Goal: Complete application form: Complete application form

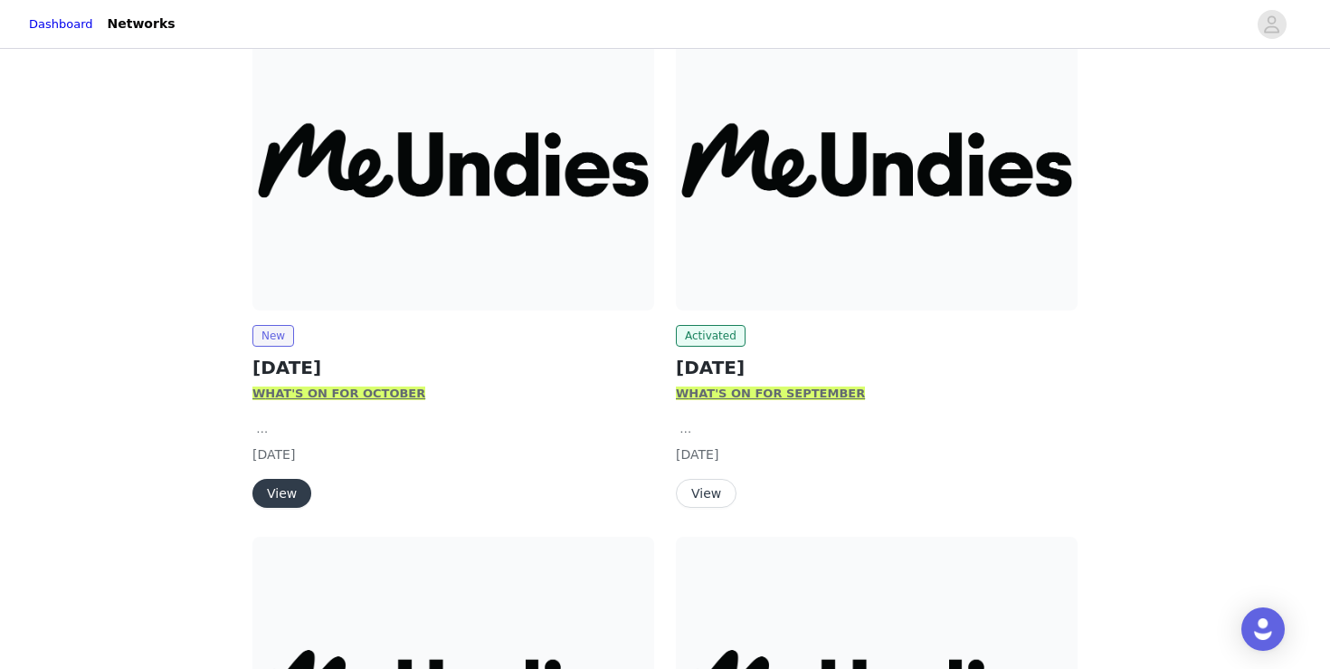
scroll to position [321, 0]
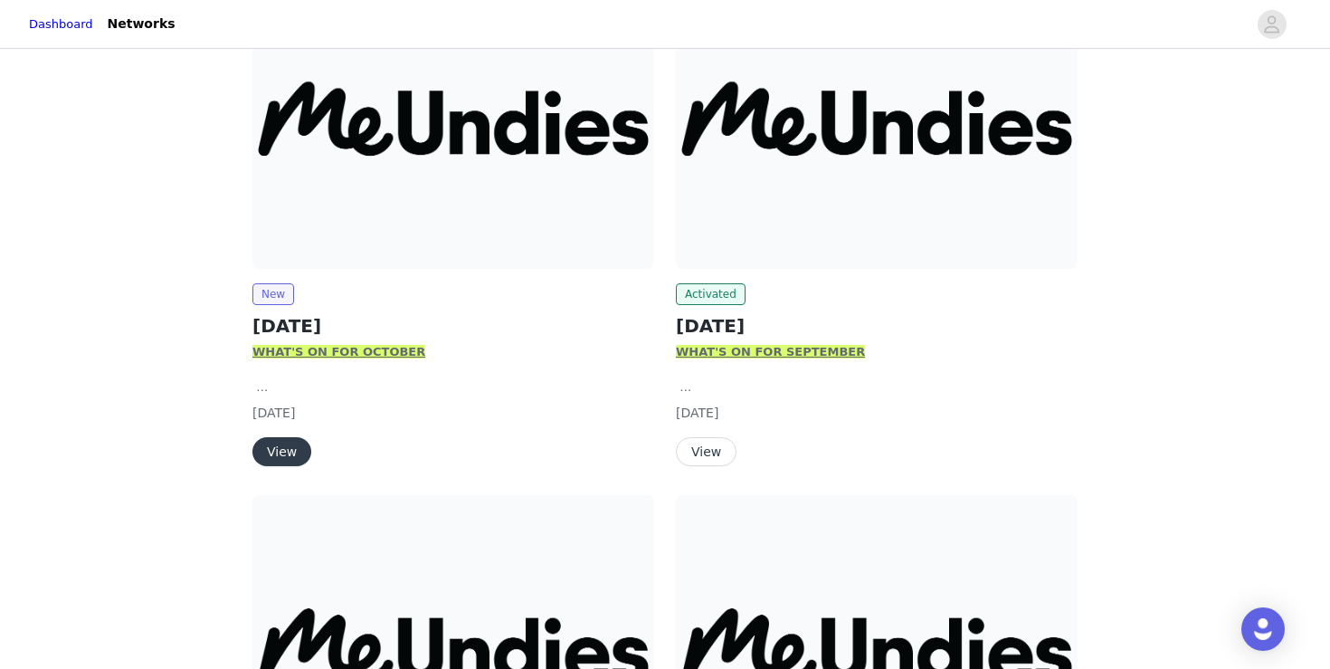
click at [404, 158] on img at bounding box center [453, 117] width 402 height 301
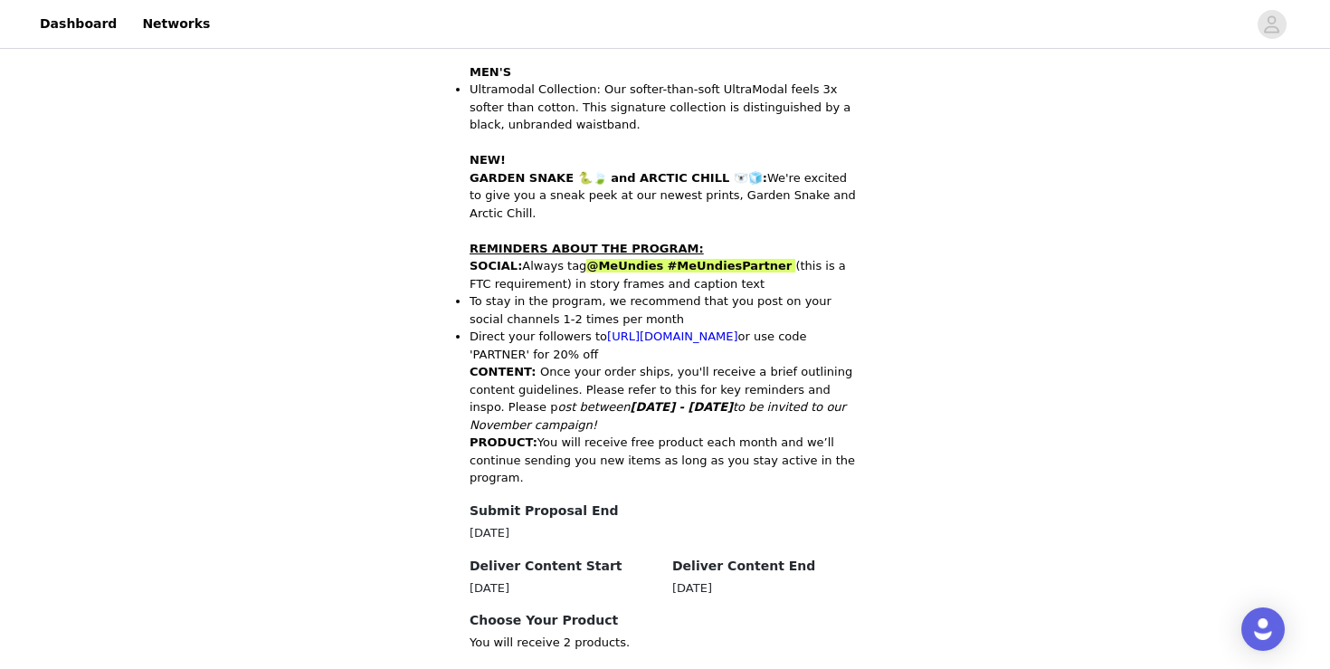
scroll to position [920, 0]
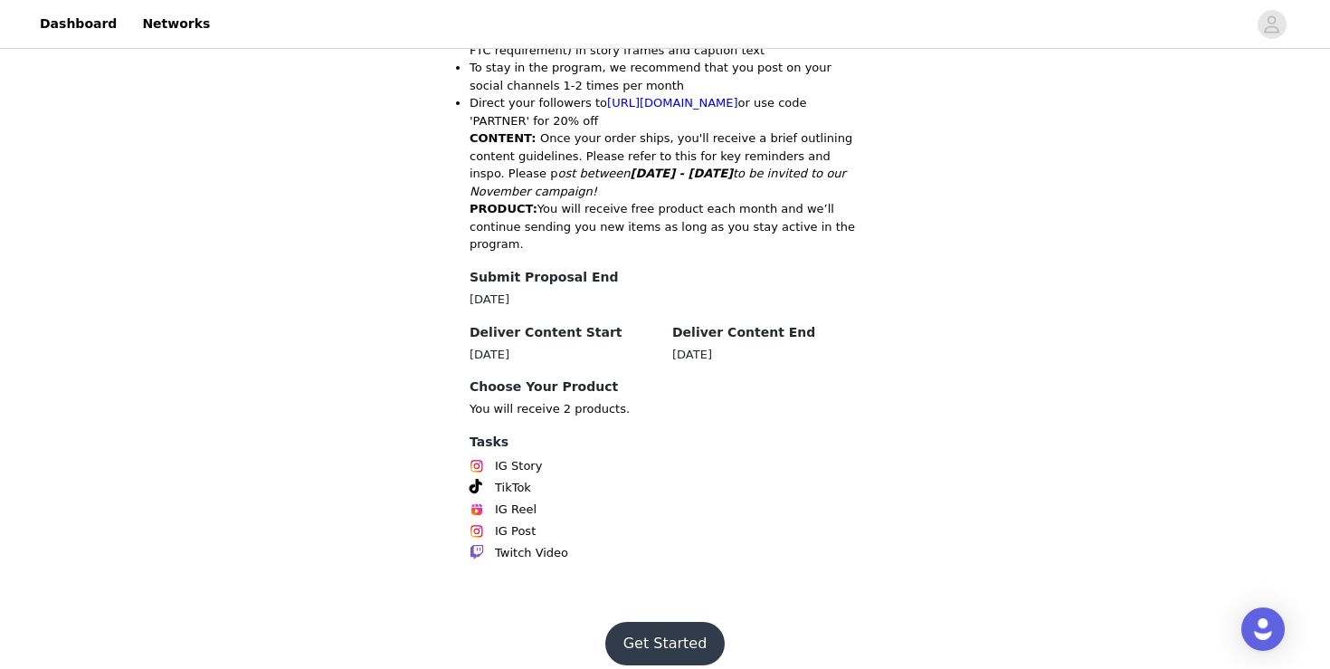
click at [682, 631] on button "Get Started" at bounding box center [665, 643] width 120 height 43
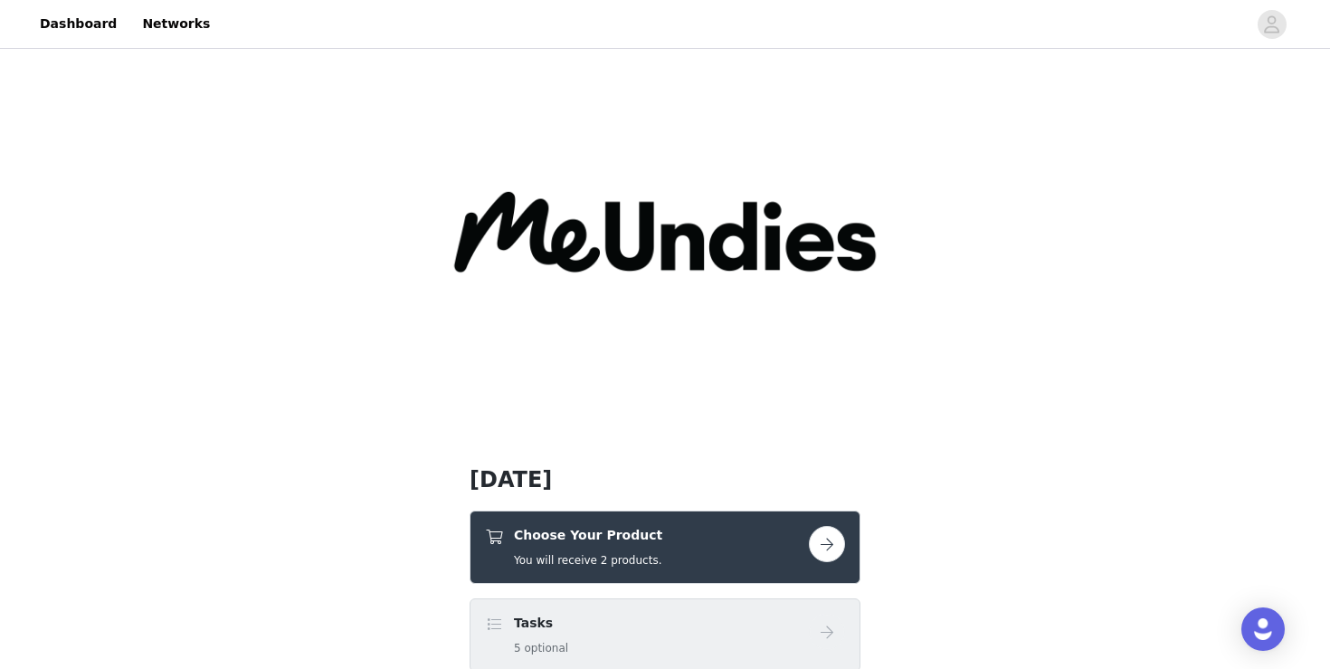
scroll to position [40, 0]
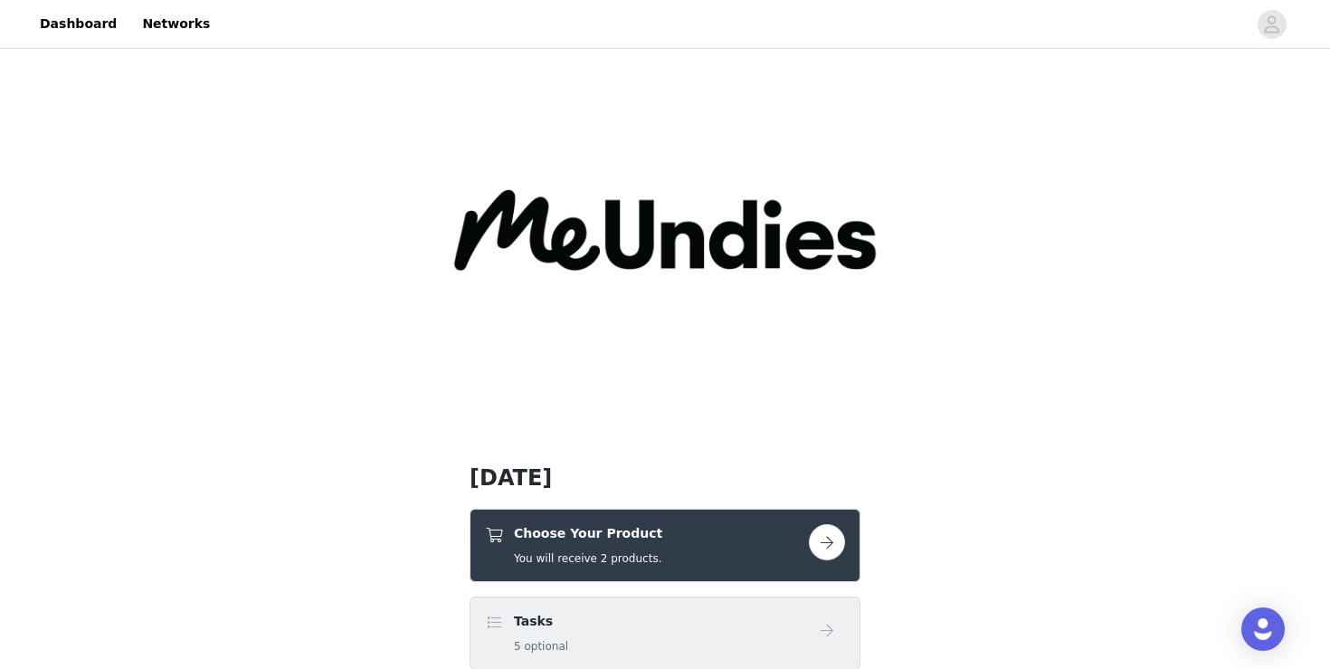
click at [687, 548] on div "Choose Your Product You will receive 2 products." at bounding box center [647, 545] width 324 height 43
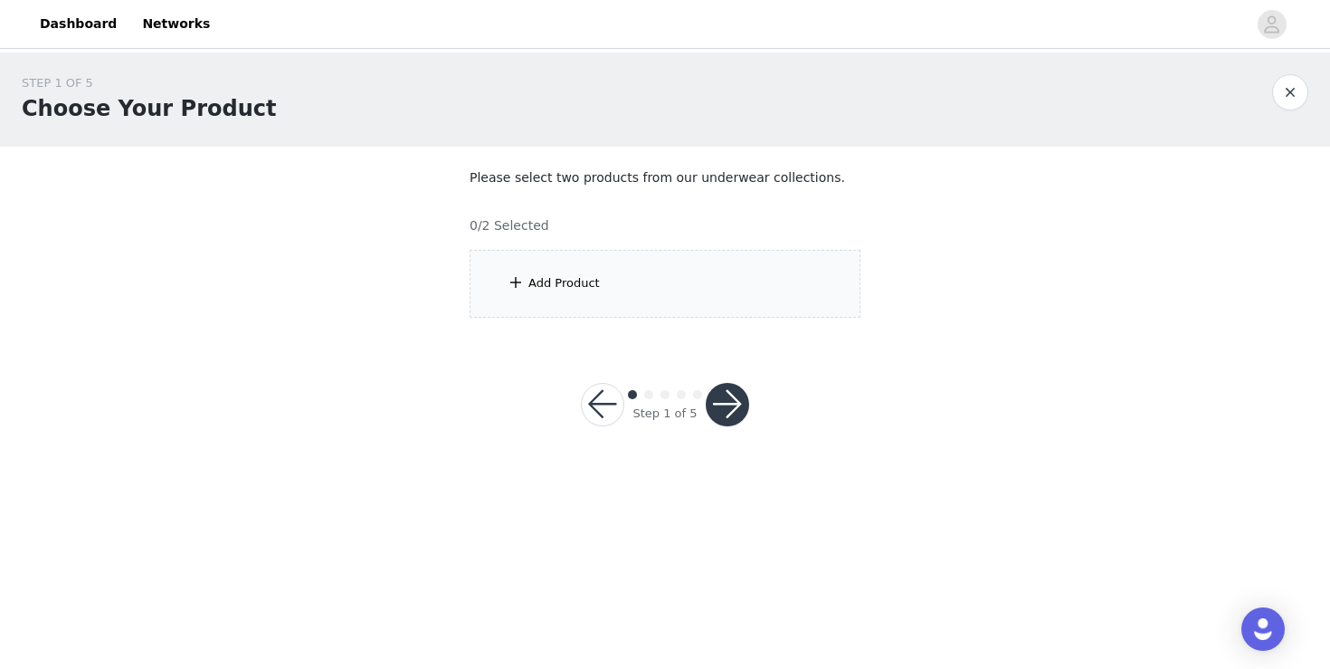
click at [660, 261] on div "Add Product" at bounding box center [665, 284] width 391 height 68
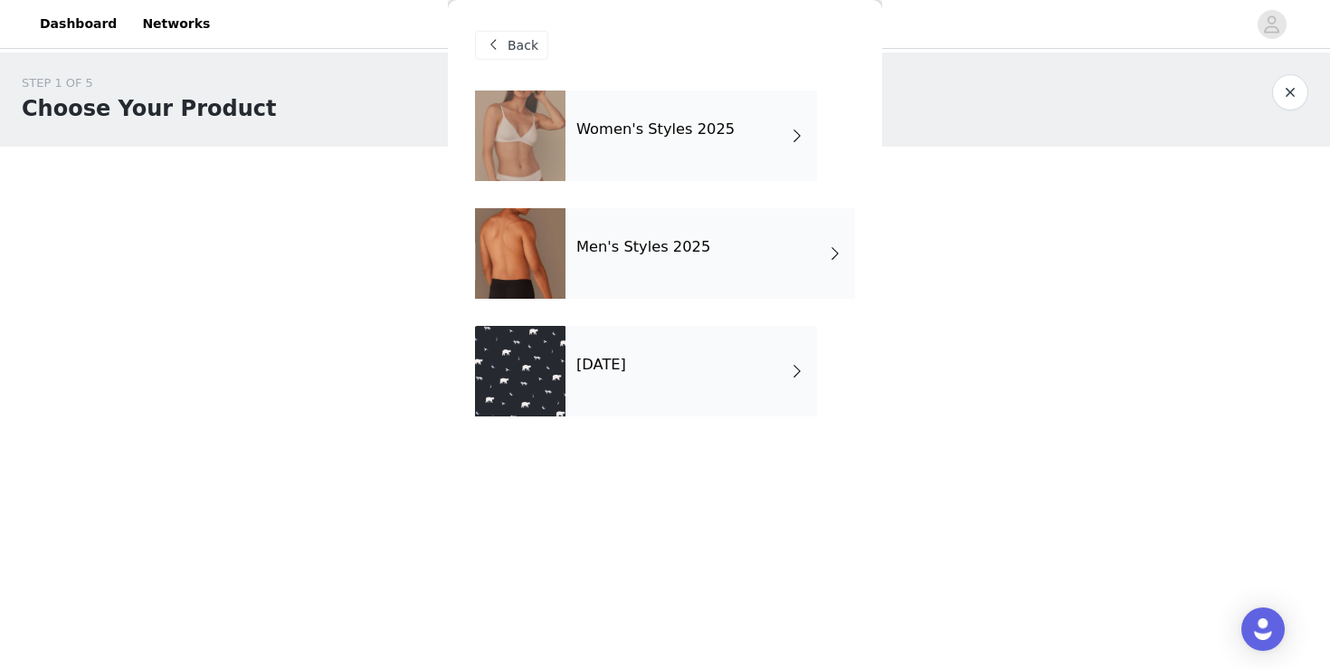
click at [716, 359] on div "[DATE]" at bounding box center [691, 371] width 252 height 90
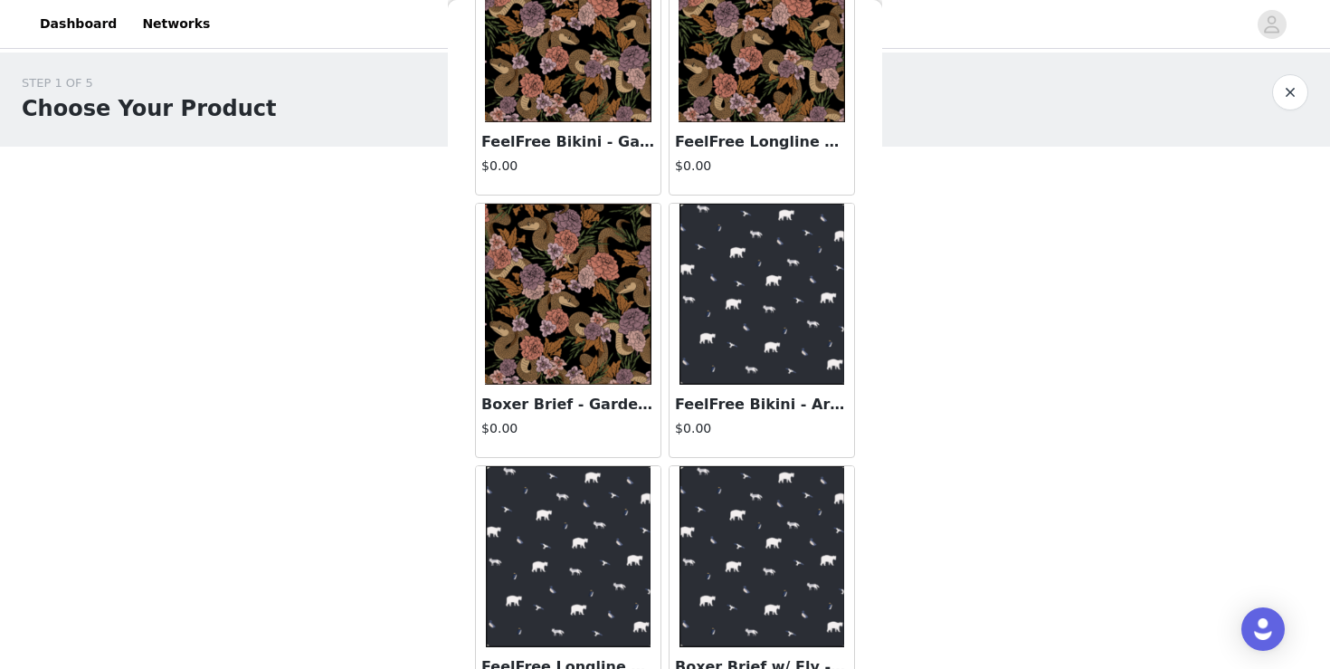
scroll to position [151, 0]
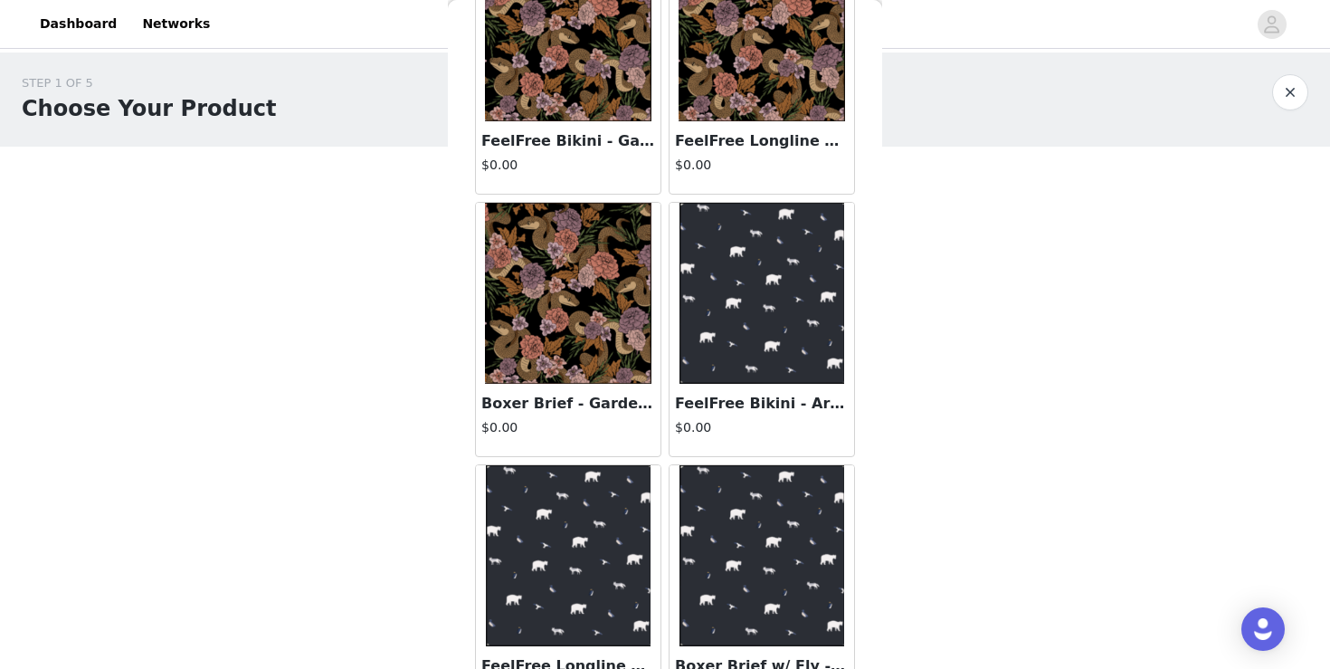
click at [593, 282] on img at bounding box center [568, 293] width 166 height 181
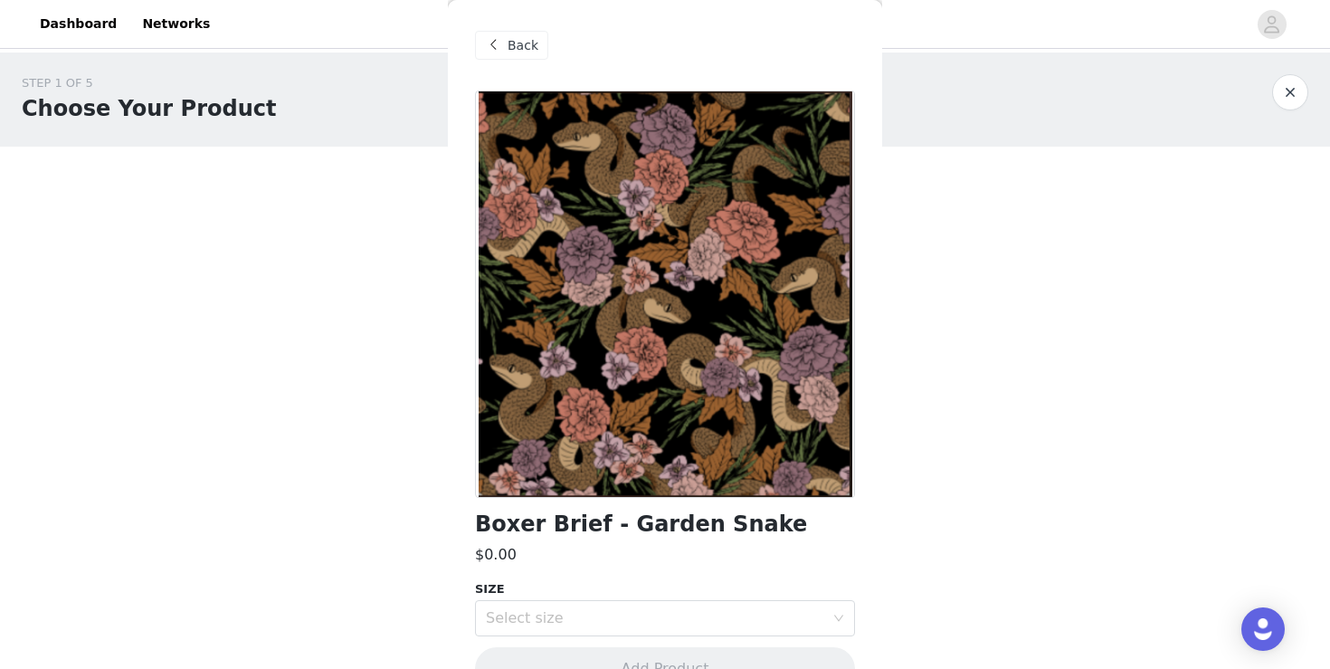
scroll to position [43, 0]
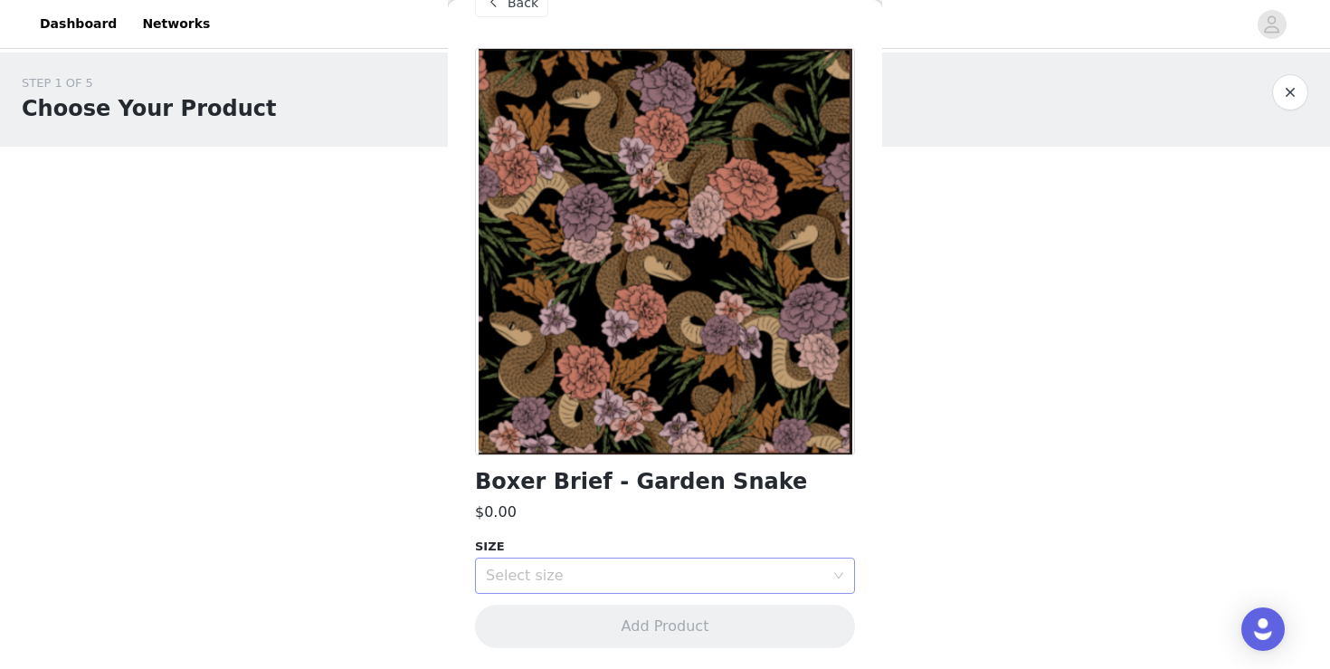
click at [715, 578] on div "Select size" at bounding box center [655, 575] width 338 height 18
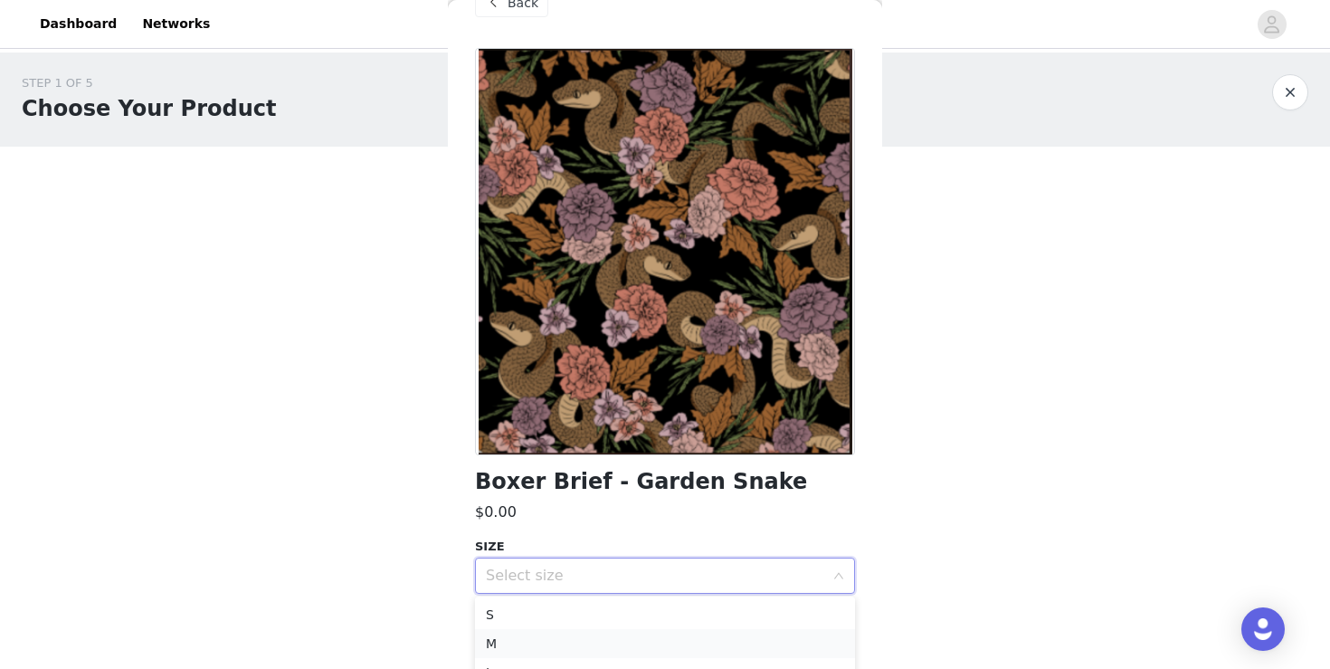
click at [718, 629] on li "M" at bounding box center [665, 643] width 380 height 29
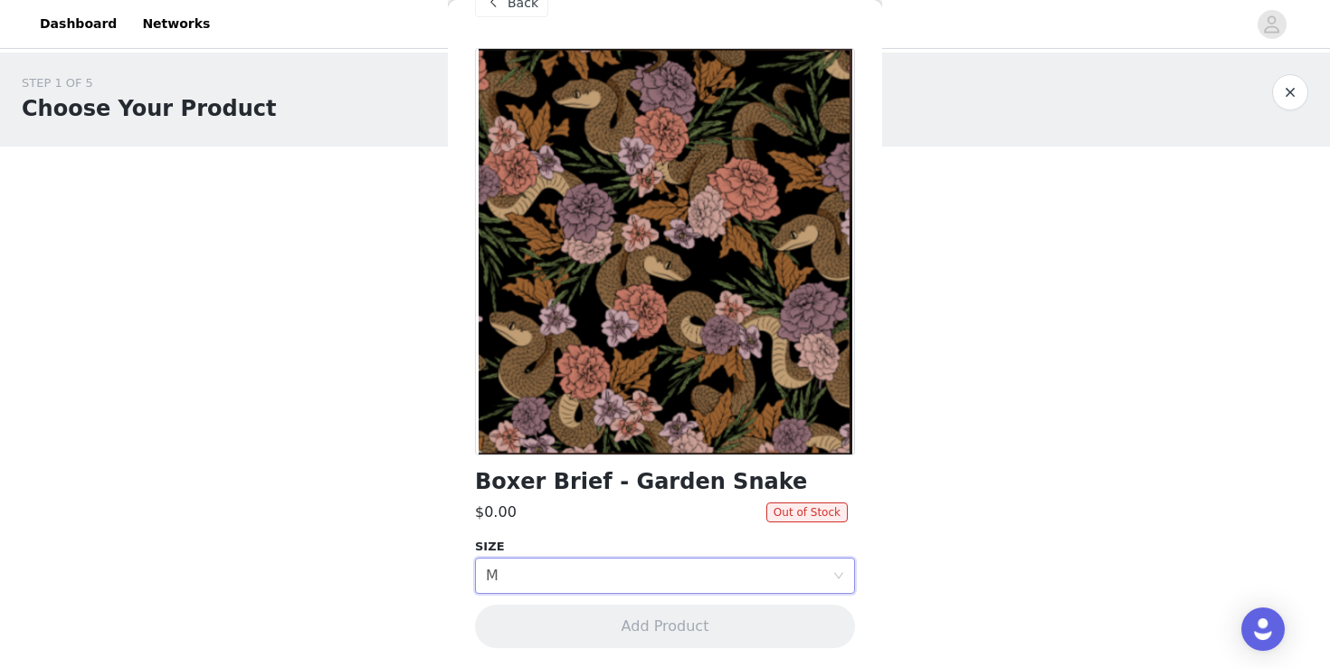
click at [1019, 484] on body "Dashboard Networks STEP 1 OF 5 Choose Your Product Please select two products f…" at bounding box center [665, 334] width 1330 height 669
click at [1290, 97] on button "button" at bounding box center [1290, 92] width 36 height 36
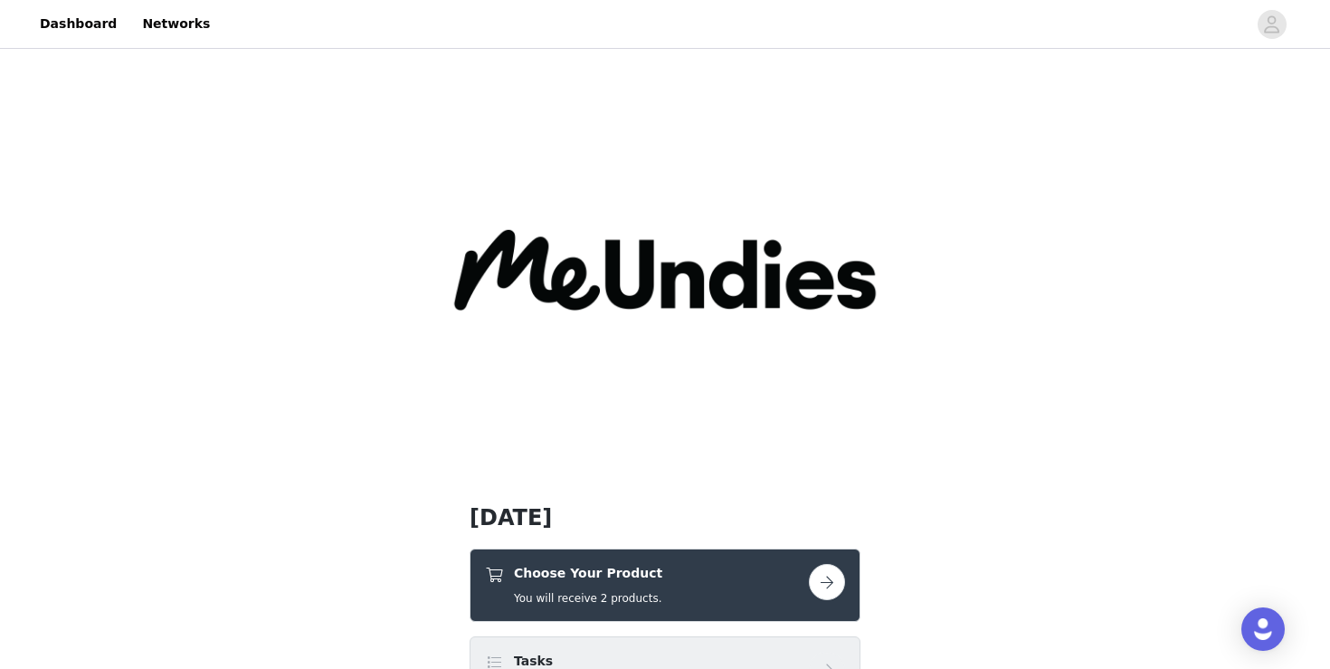
click at [803, 579] on div "Choose Your Product You will receive 2 products." at bounding box center [647, 585] width 324 height 43
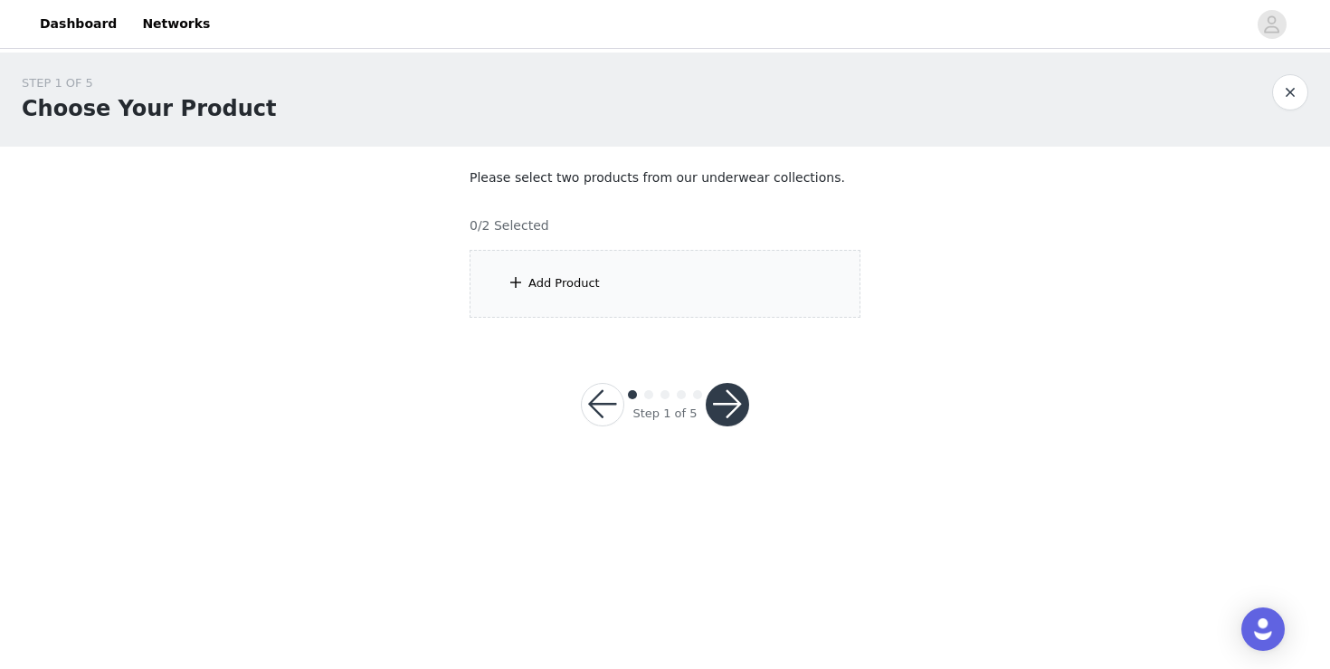
click at [741, 293] on div "Add Product" at bounding box center [665, 284] width 391 height 68
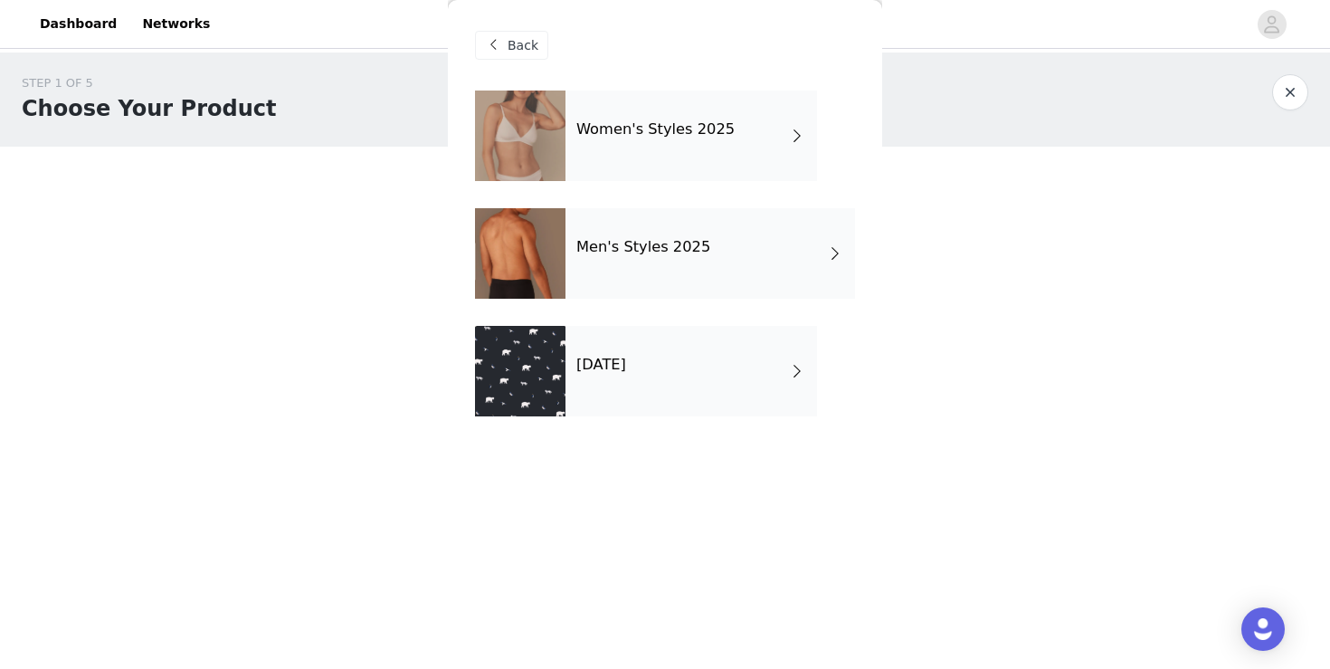
click at [765, 370] on div "[DATE]" at bounding box center [691, 371] width 252 height 90
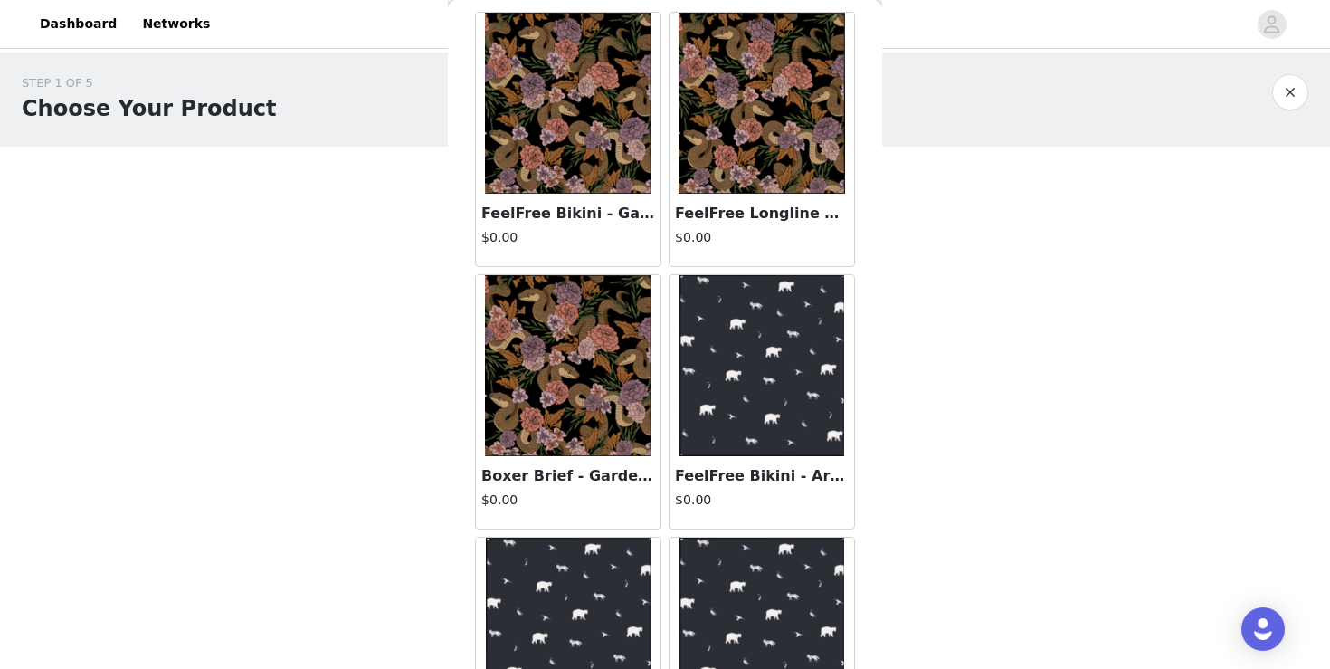
scroll to position [205, 0]
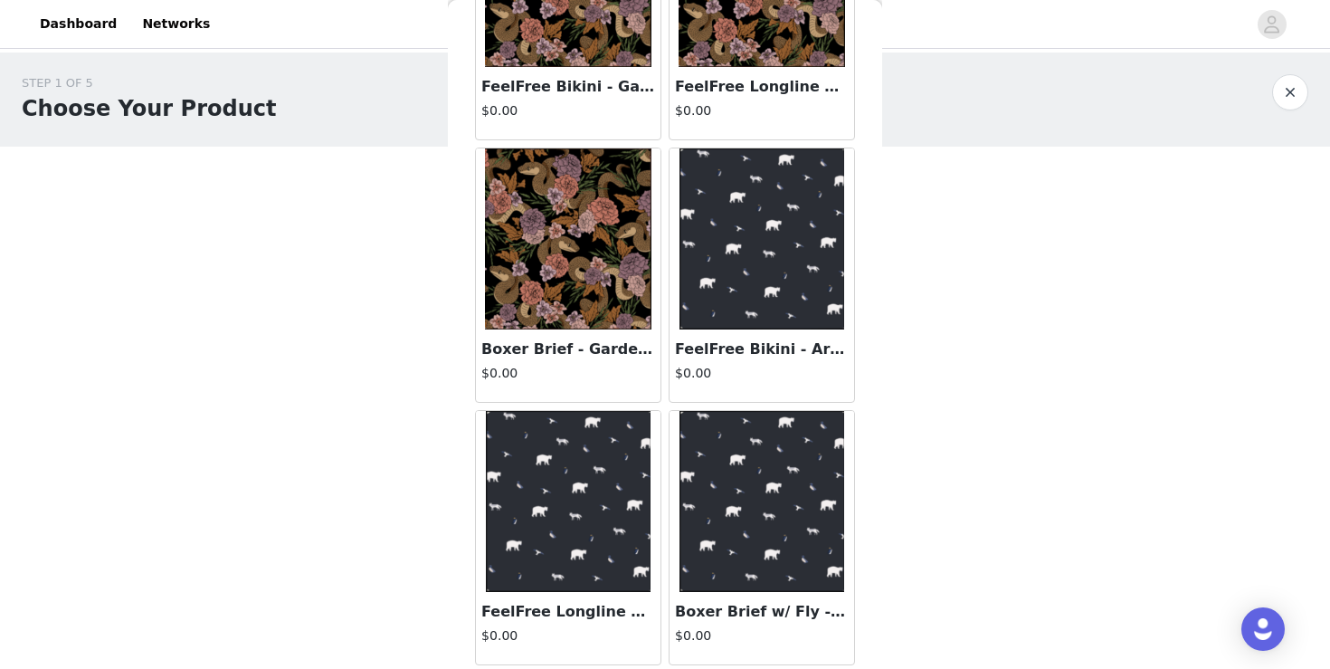
click at [784, 528] on img at bounding box center [762, 501] width 166 height 181
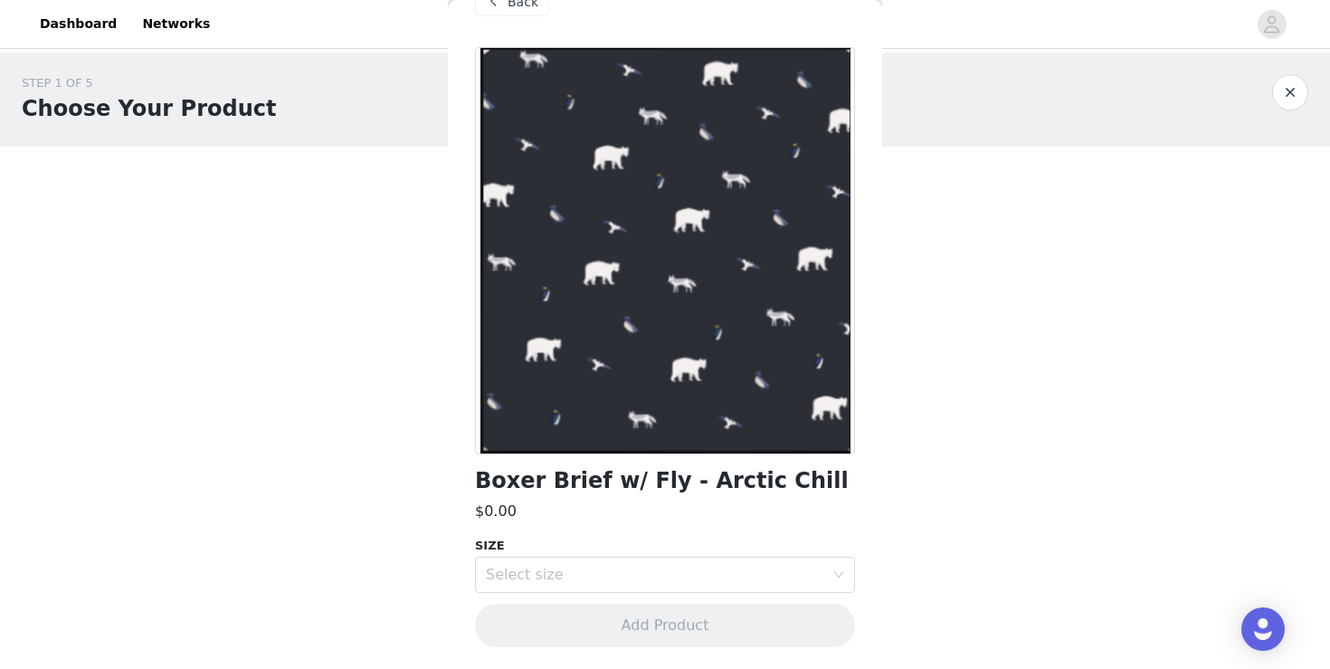
scroll to position [43, 0]
click at [792, 582] on div "Select size" at bounding box center [655, 575] width 338 height 18
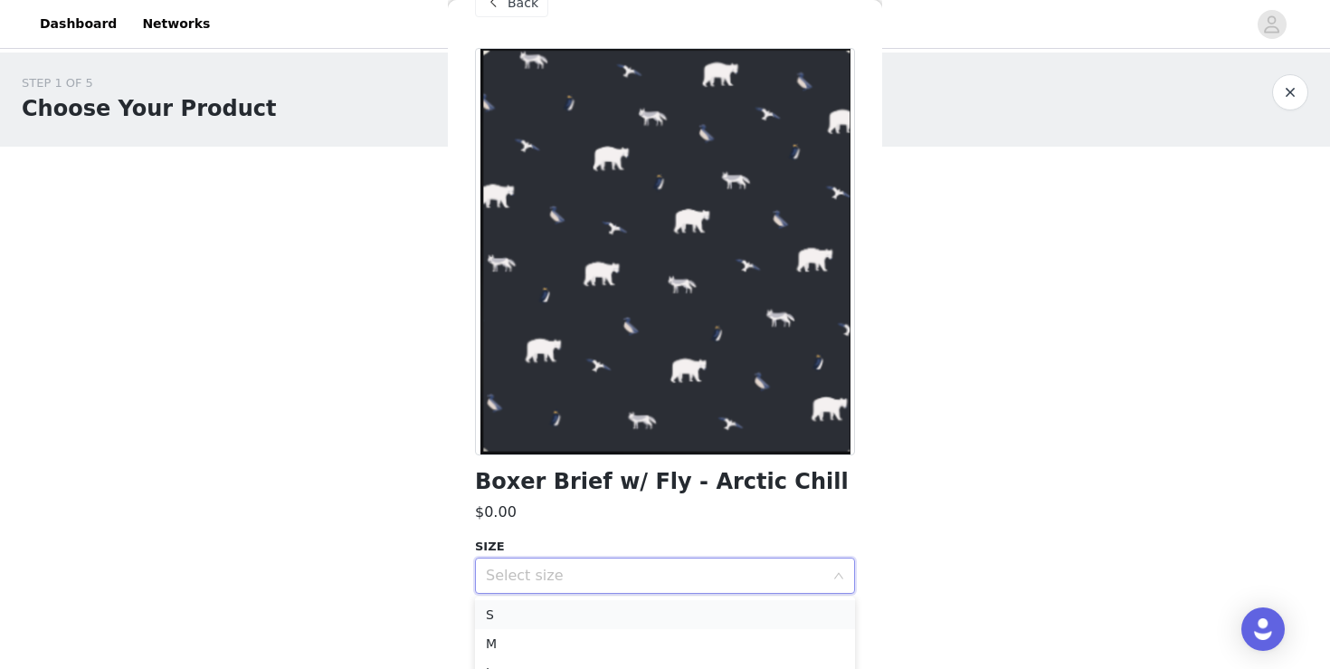
click at [769, 621] on li "S" at bounding box center [665, 614] width 380 height 29
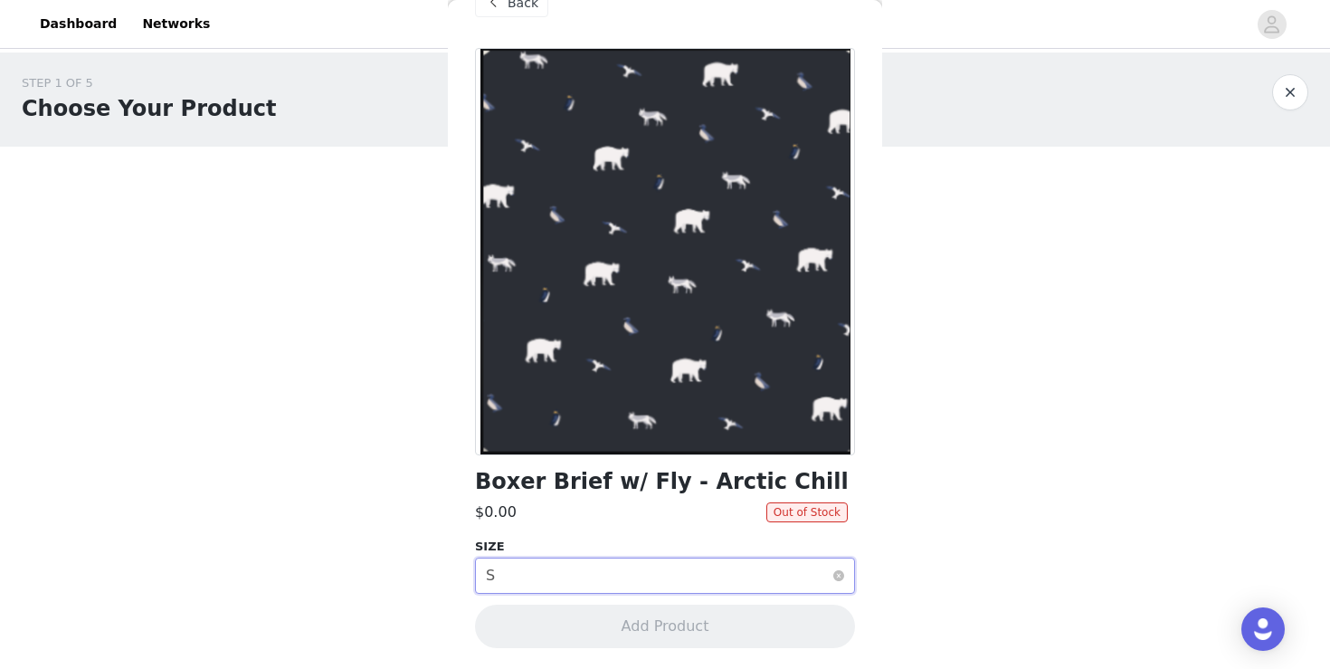
click at [774, 590] on div "Select size S" at bounding box center [659, 575] width 347 height 34
click at [774, 640] on li "M" at bounding box center [665, 643] width 380 height 29
click at [983, 469] on body "Dashboard Networks STEP 1 OF 5 Choose Your Product Please select two products f…" at bounding box center [665, 334] width 1330 height 669
click at [1291, 92] on button "button" at bounding box center [1290, 92] width 36 height 36
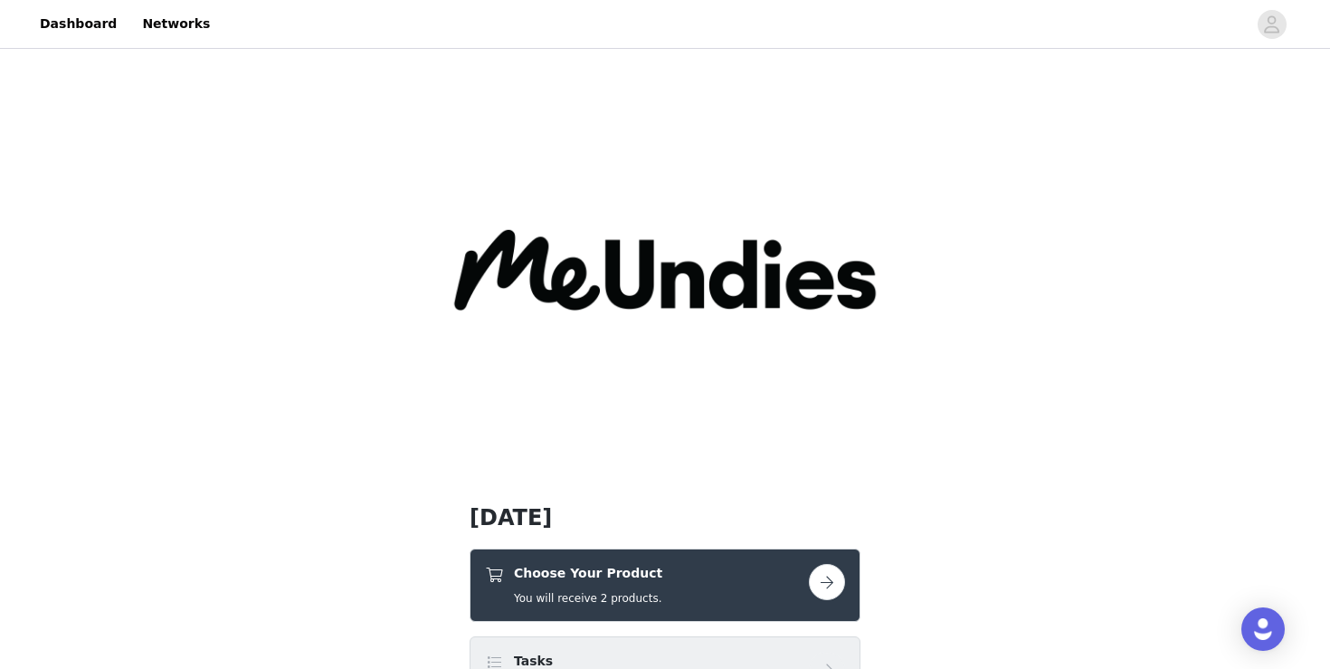
click at [782, 565] on div "Choose Your Product You will receive 2 products." at bounding box center [647, 585] width 324 height 43
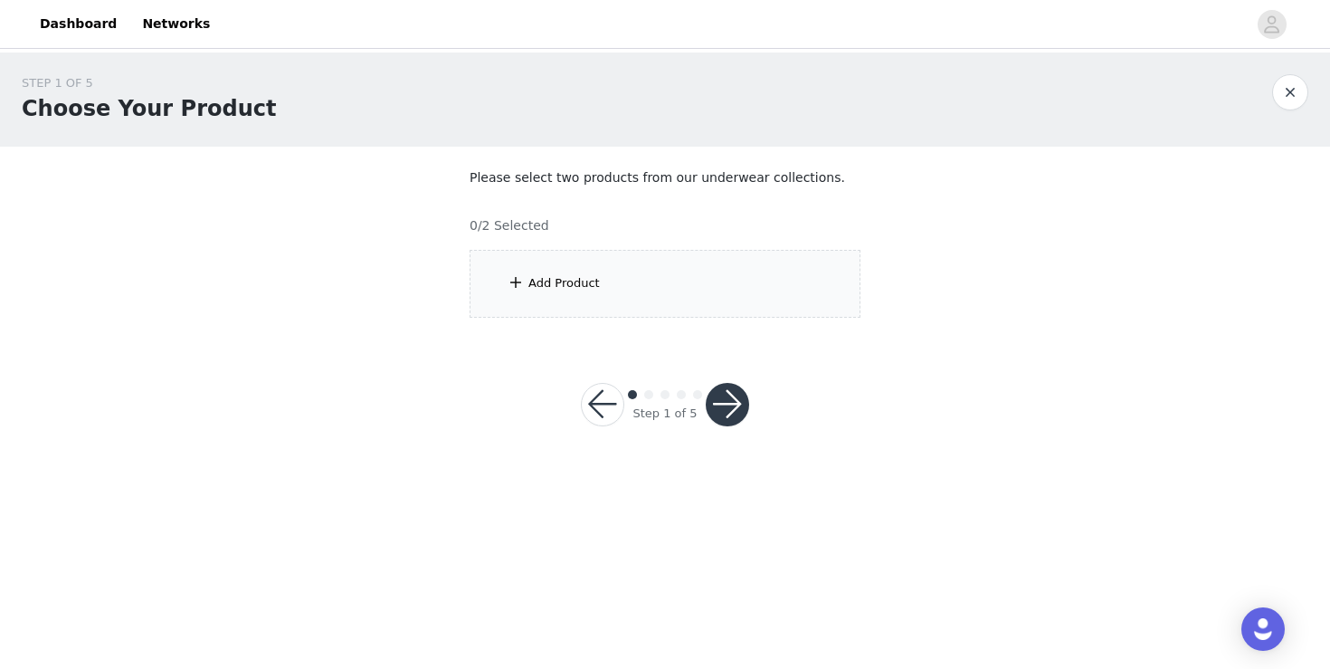
click at [752, 293] on div "Add Product" at bounding box center [665, 284] width 391 height 68
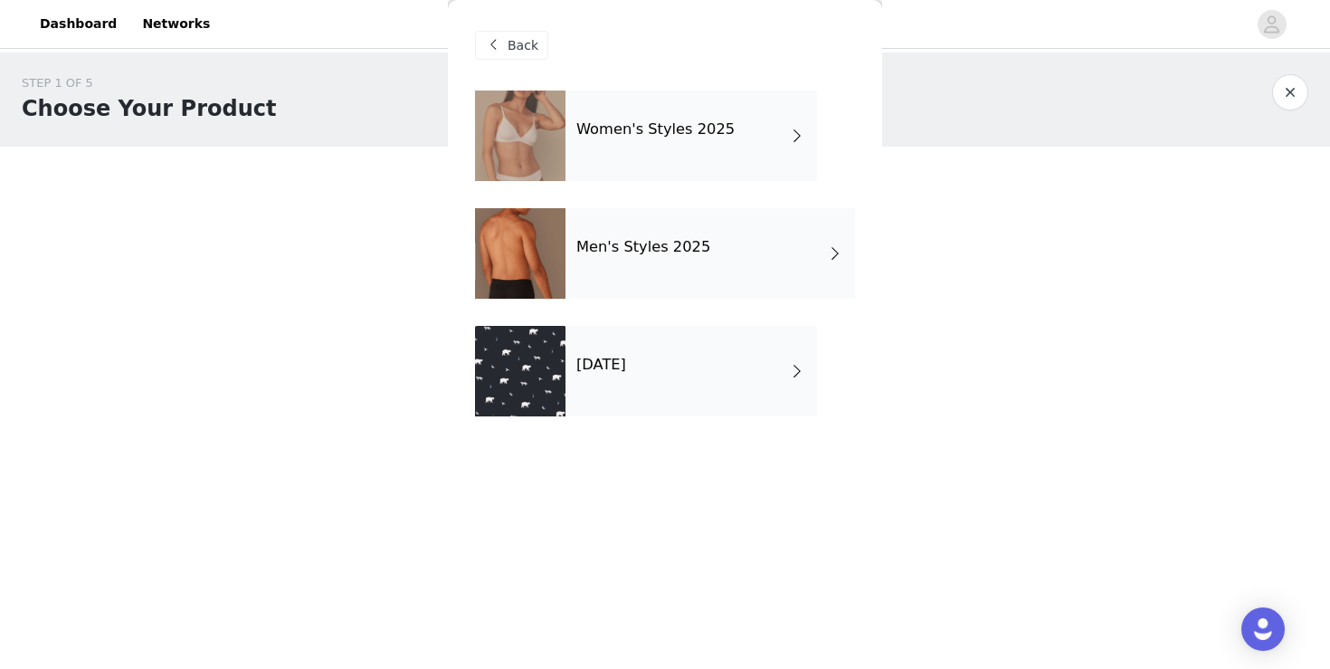
click at [741, 259] on div "Men's Styles 2025" at bounding box center [710, 253] width 290 height 90
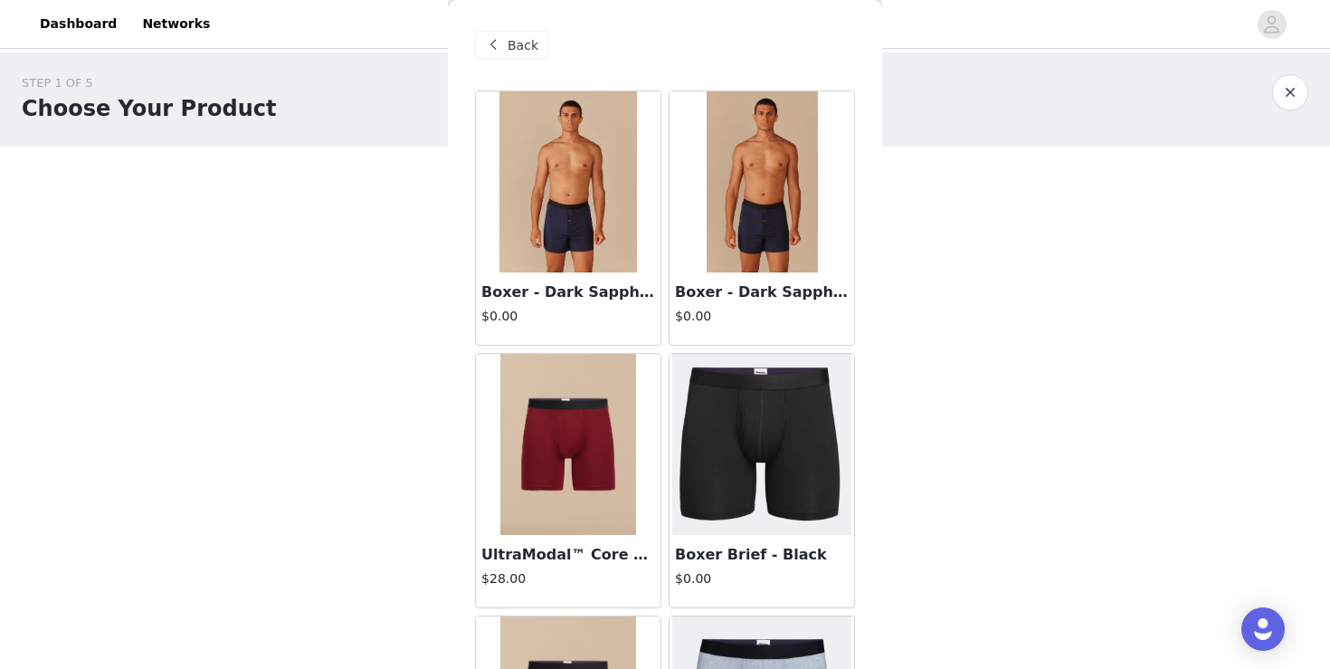
click at [767, 222] on div at bounding box center [761, 181] width 185 height 181
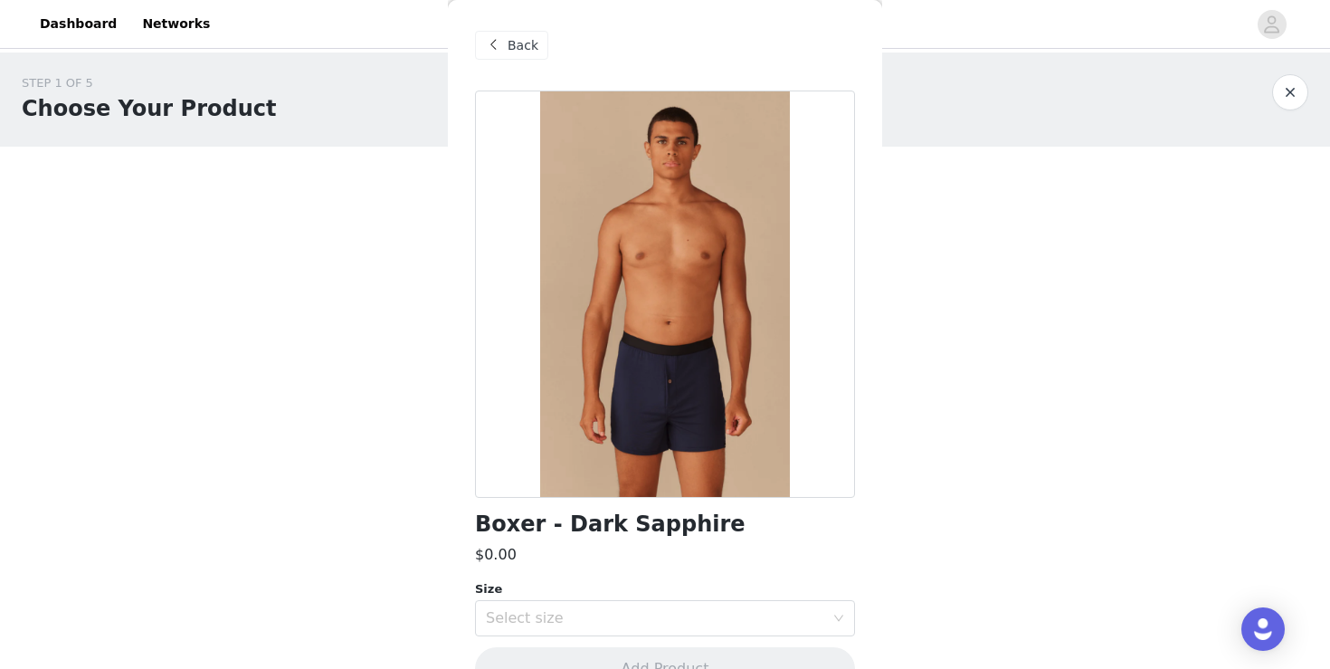
click at [528, 50] on span "Back" at bounding box center [523, 45] width 31 height 19
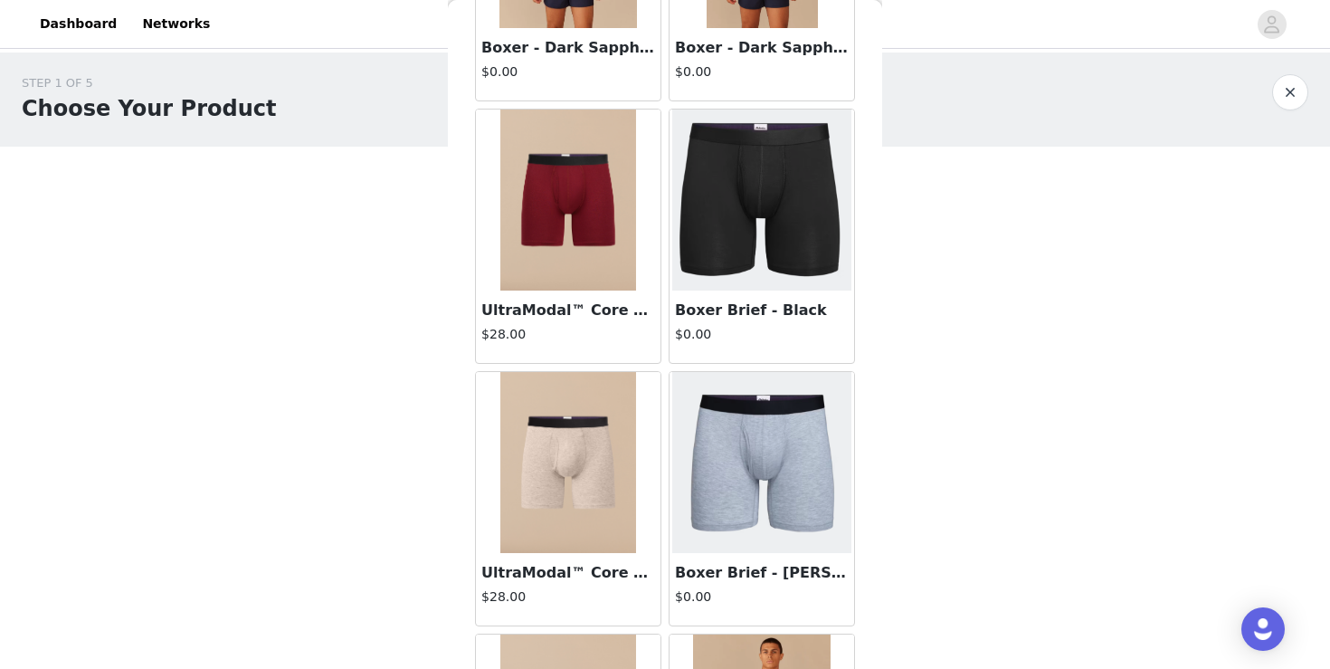
scroll to position [245, 0]
click at [768, 309] on h3 "Boxer Brief - Black" at bounding box center [762, 310] width 174 height 22
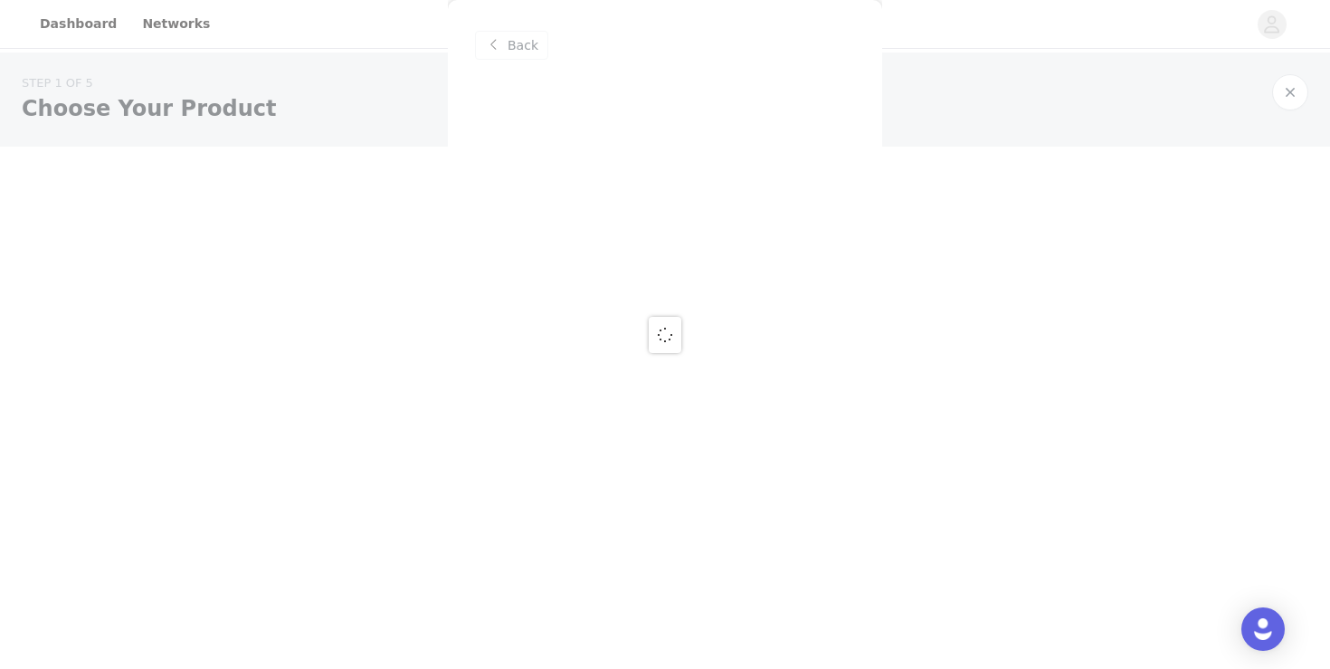
scroll to position [0, 0]
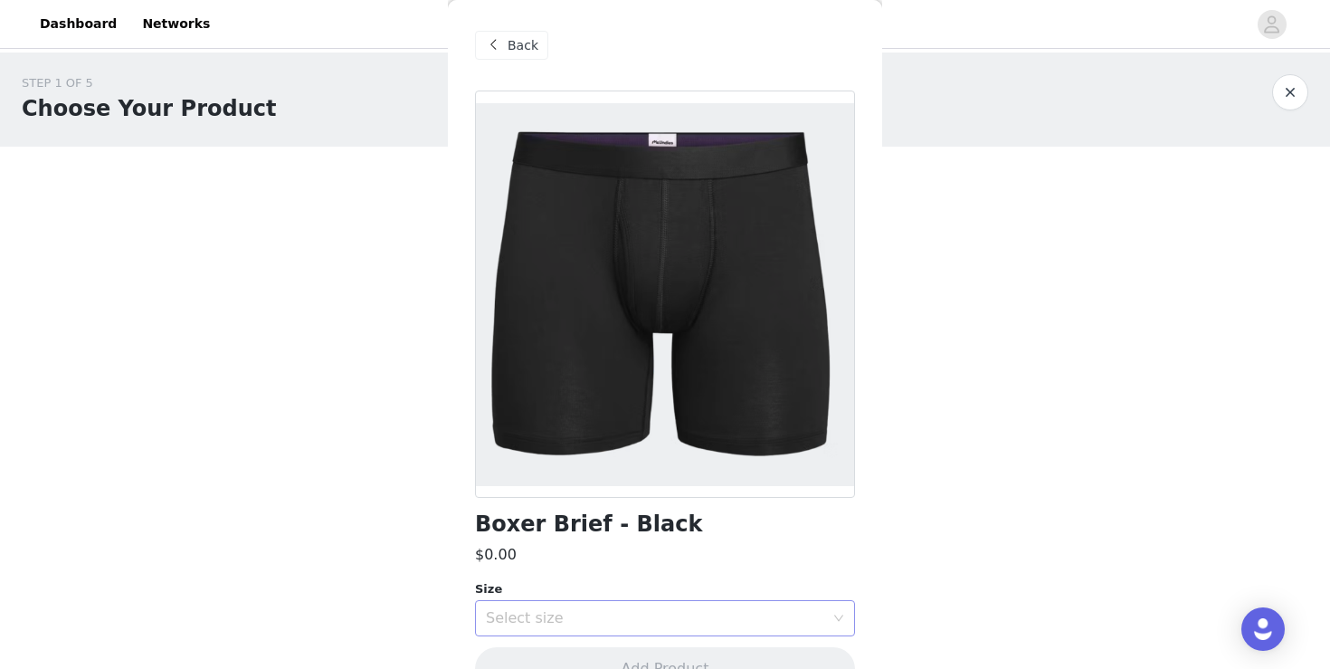
click at [732, 615] on div "Select size" at bounding box center [655, 618] width 338 height 18
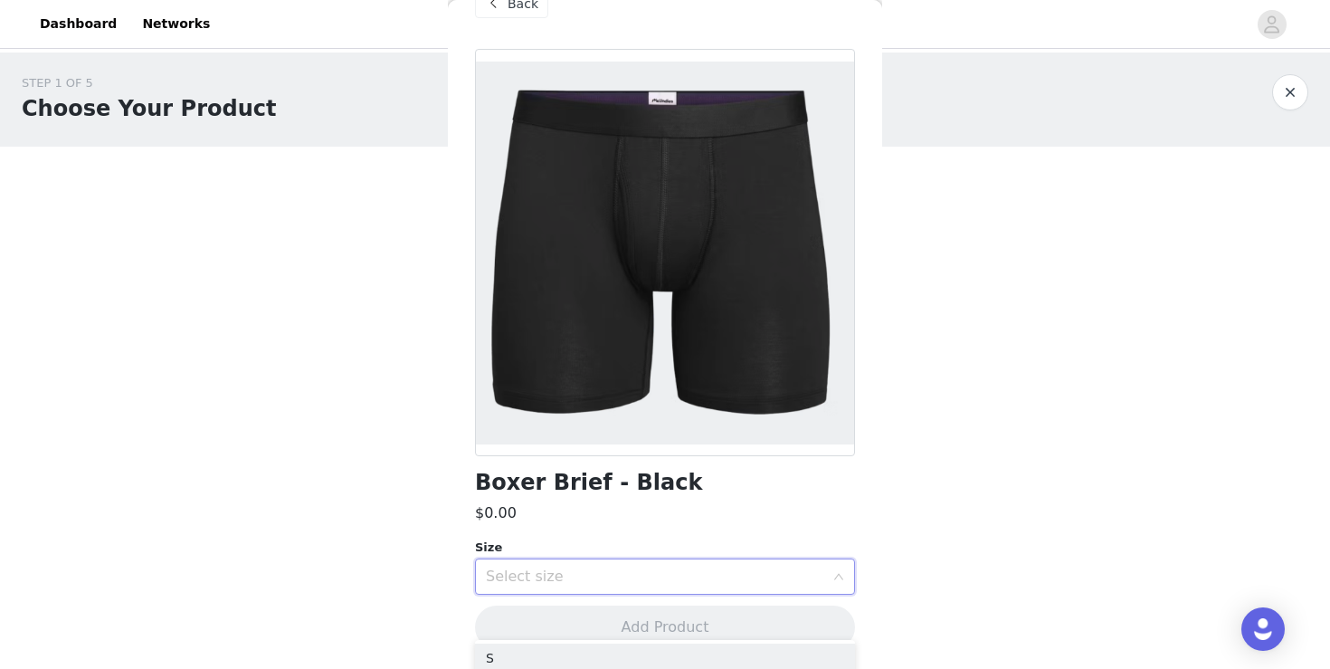
scroll to position [43, 0]
click at [805, 555] on div "Size Select size" at bounding box center [665, 565] width 380 height 56
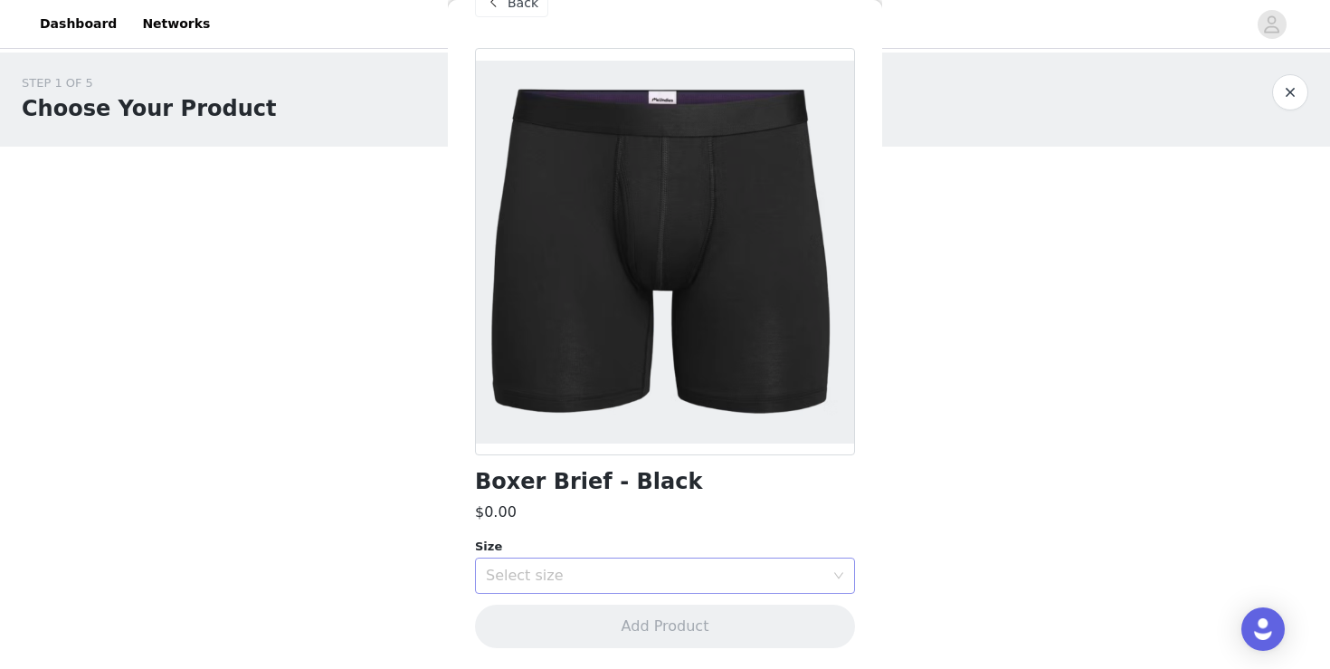
click at [813, 572] on div "Select size" at bounding box center [655, 575] width 338 height 18
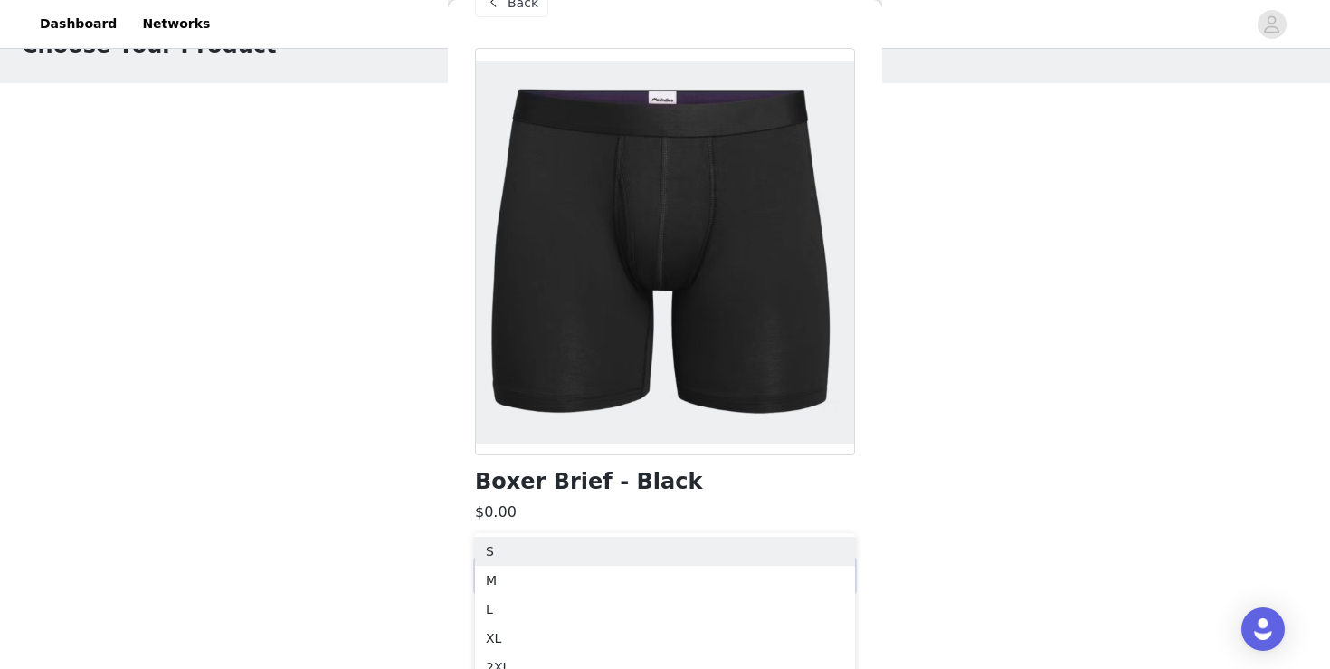
scroll to position [65, 0]
click at [793, 579] on li "M" at bounding box center [665, 578] width 380 height 29
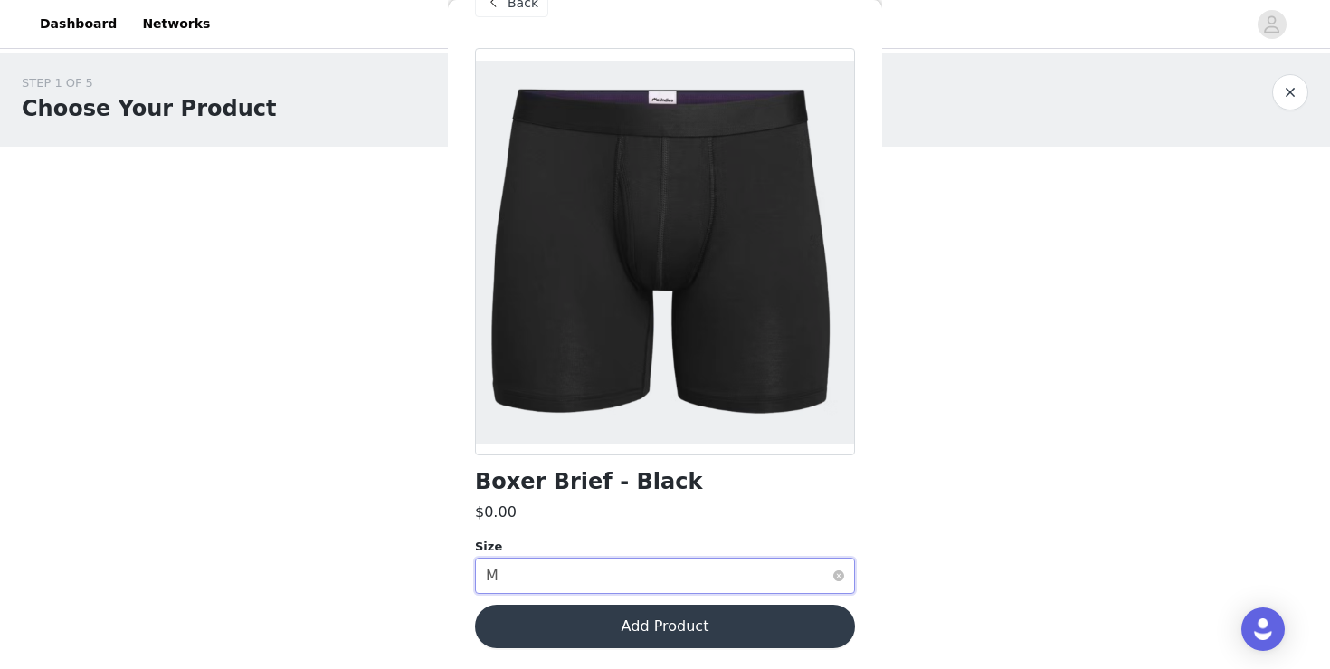
scroll to position [0, 0]
click at [789, 627] on button "Add Product" at bounding box center [665, 625] width 380 height 43
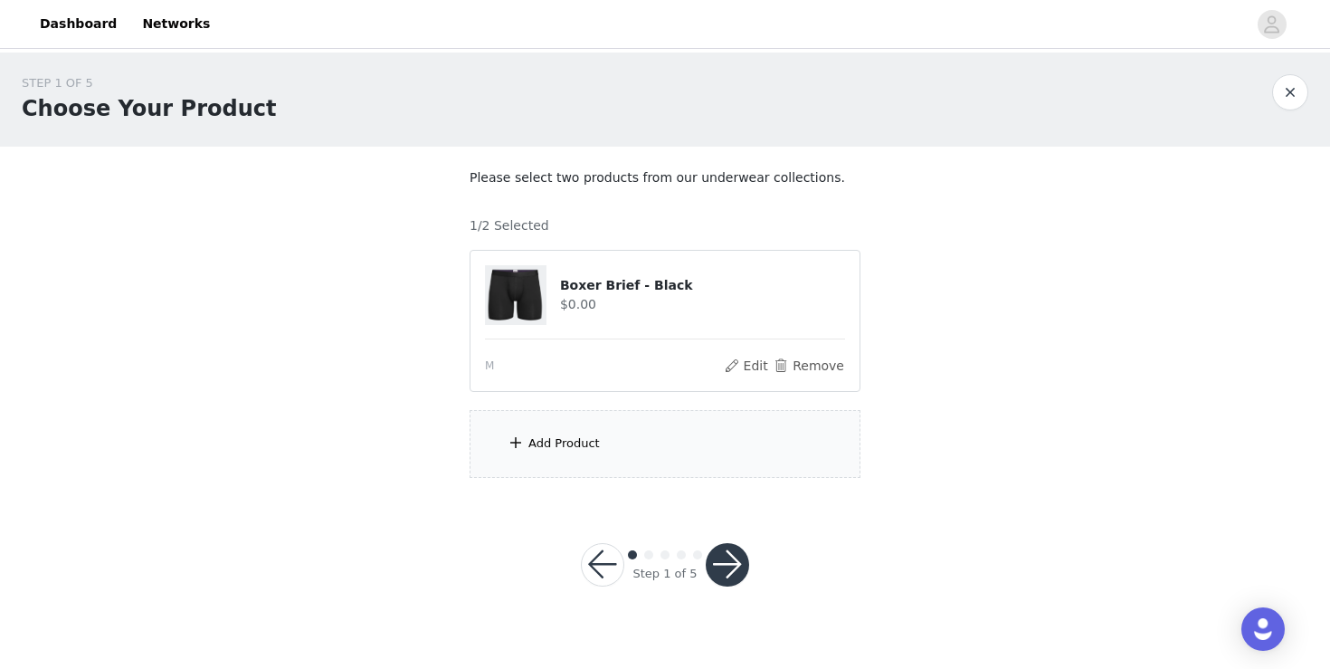
click at [757, 431] on div "Add Product" at bounding box center [665, 444] width 391 height 68
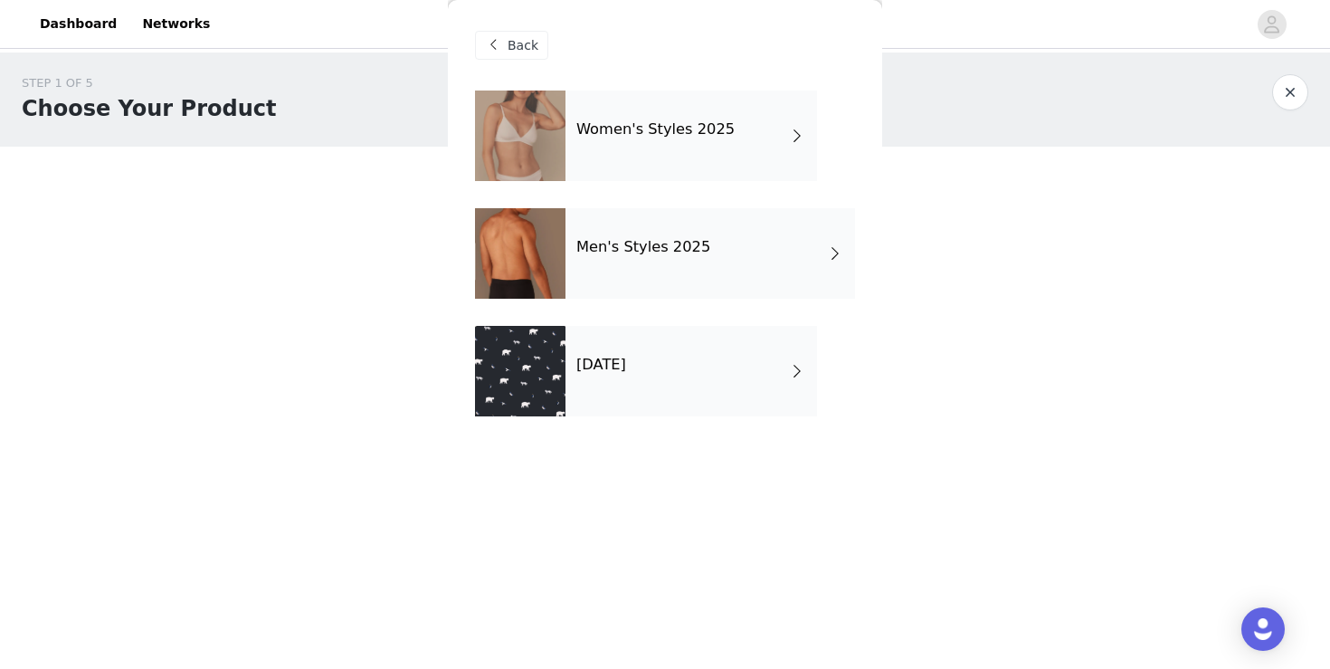
click at [734, 242] on div "Men's Styles 2025" at bounding box center [710, 253] width 290 height 90
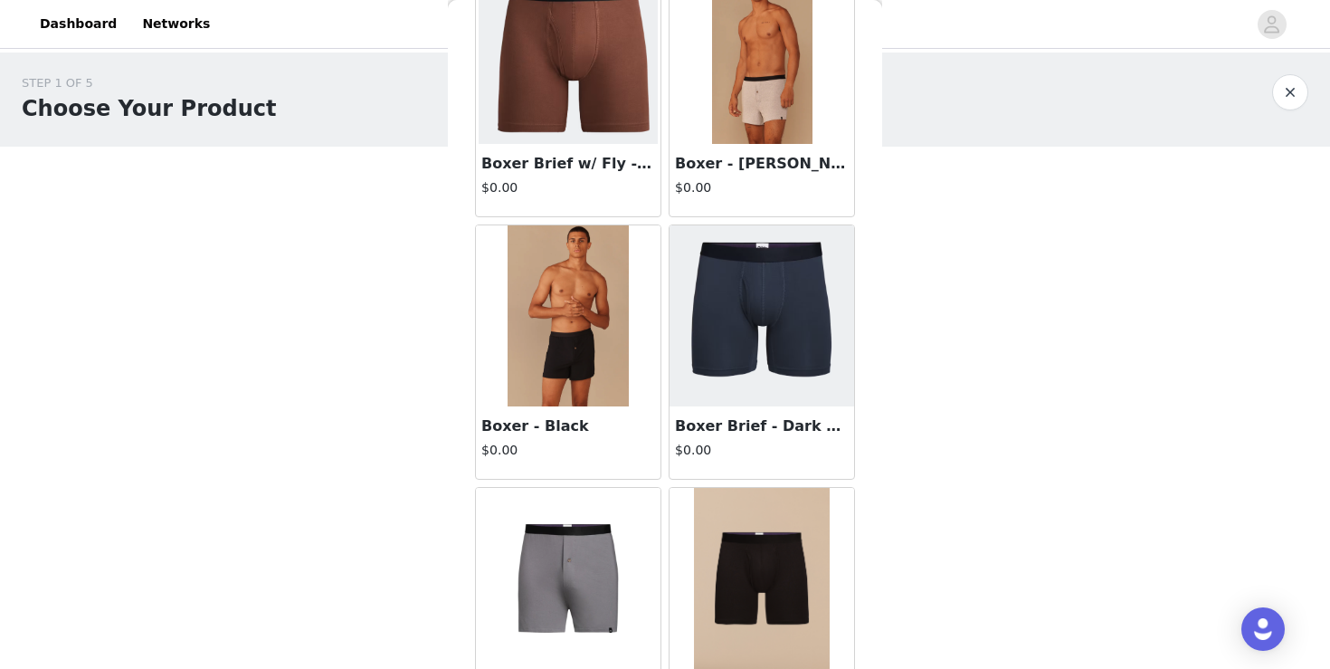
scroll to position [1173, 0]
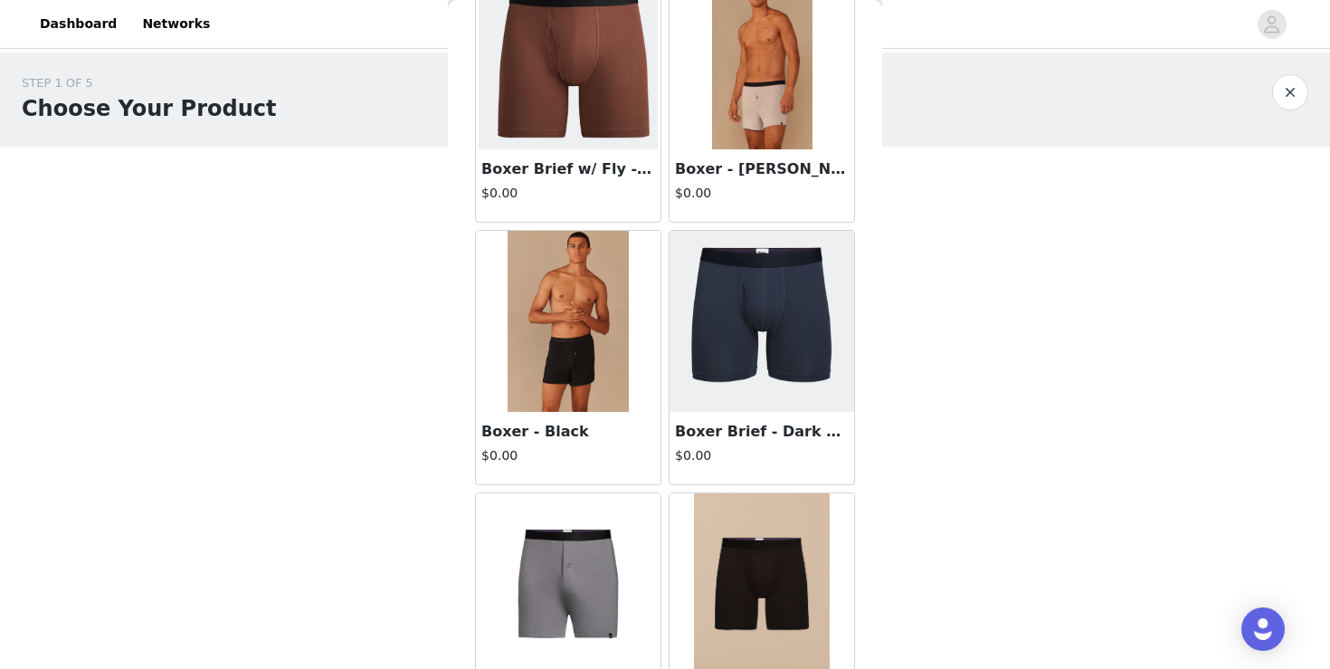
click at [603, 153] on div "Boxer Brief w/ Fly - Walnut Shell $0.00" at bounding box center [568, 185] width 185 height 72
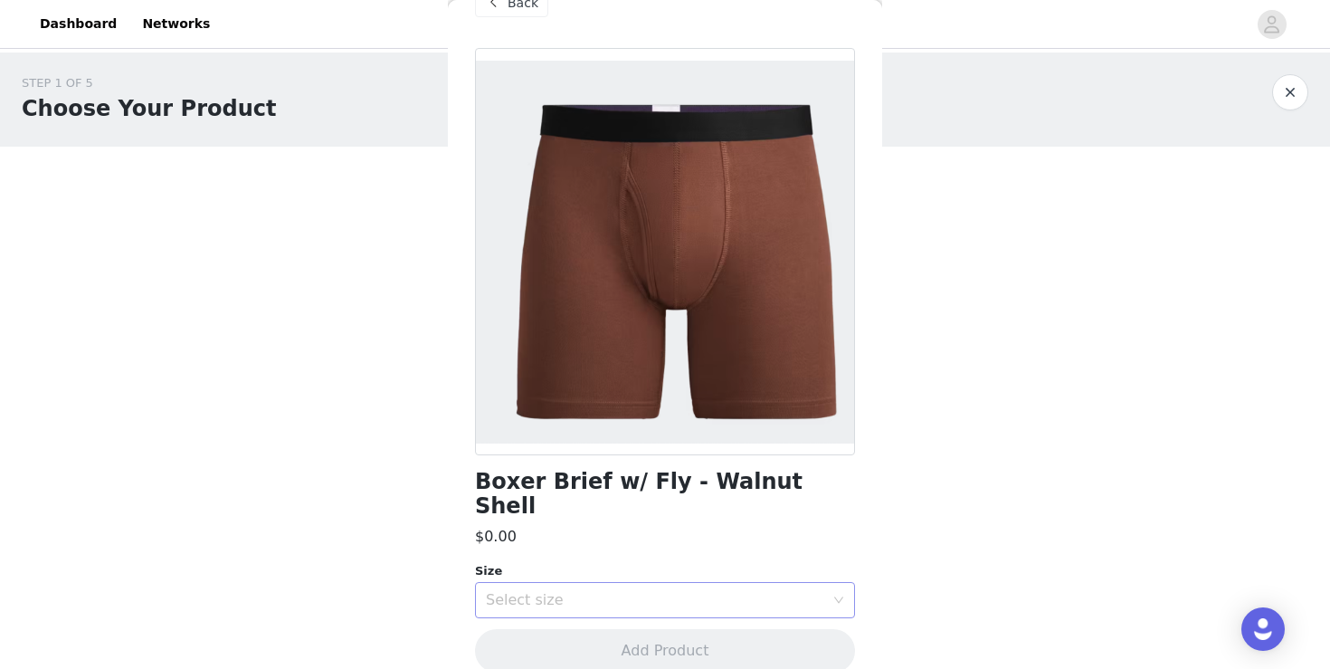
scroll to position [42, 0]
click at [735, 592] on div "Select size" at bounding box center [655, 601] width 338 height 18
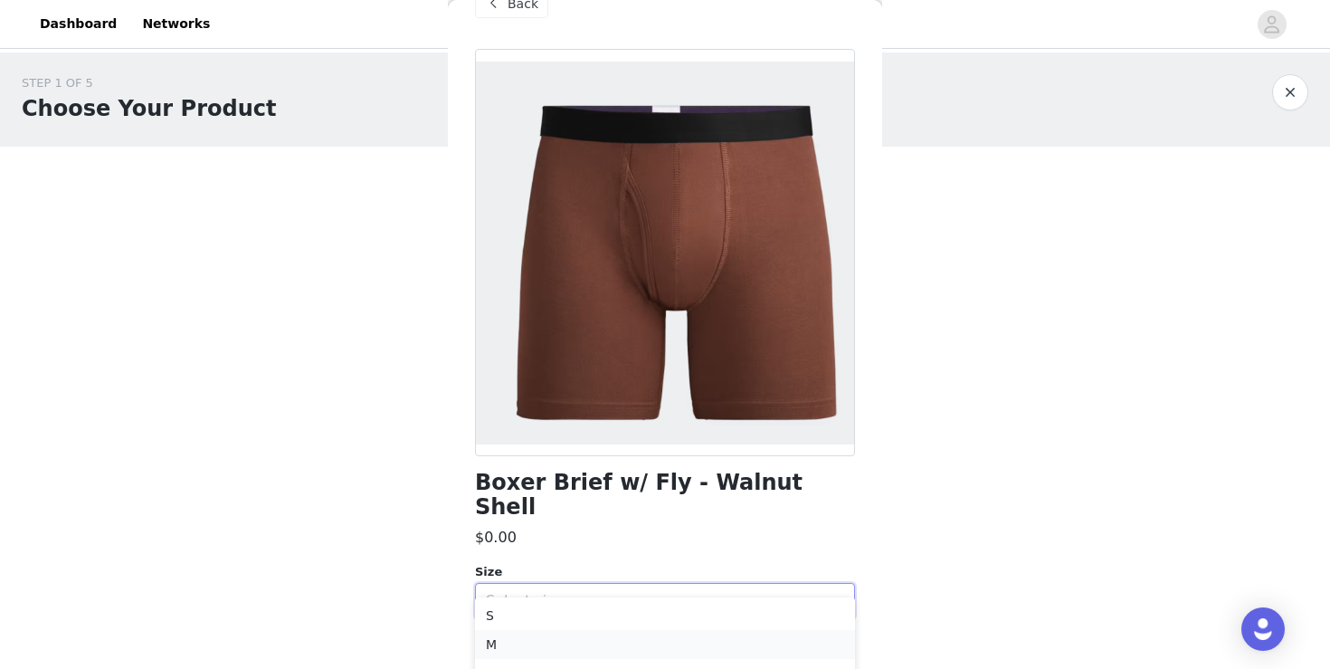
click at [700, 631] on li "M" at bounding box center [665, 644] width 380 height 29
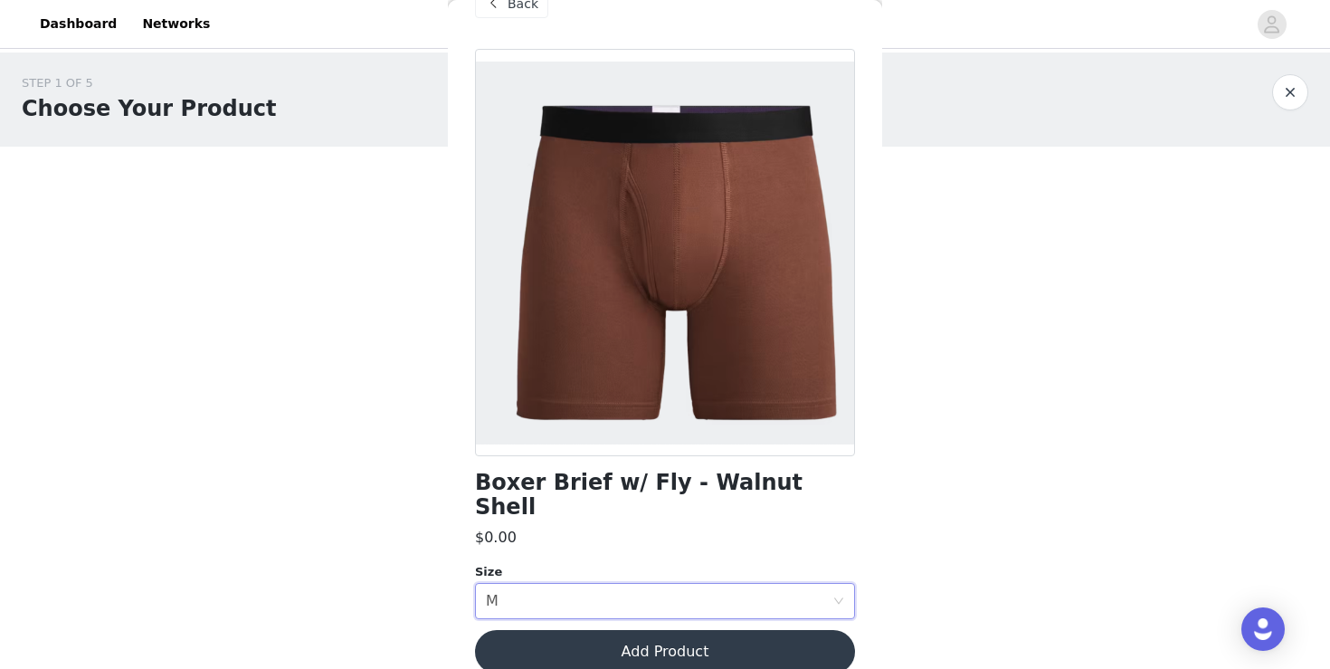
click at [704, 630] on button "Add Product" at bounding box center [665, 651] width 380 height 43
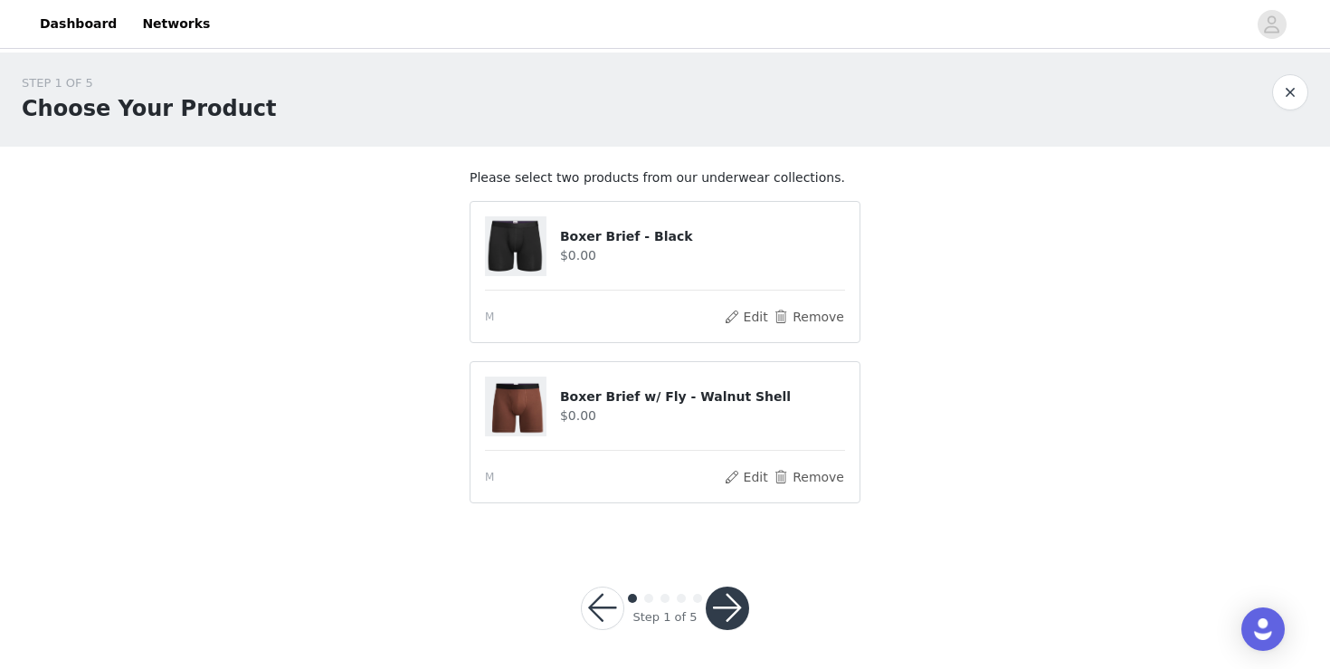
click at [731, 601] on button "button" at bounding box center [727, 607] width 43 height 43
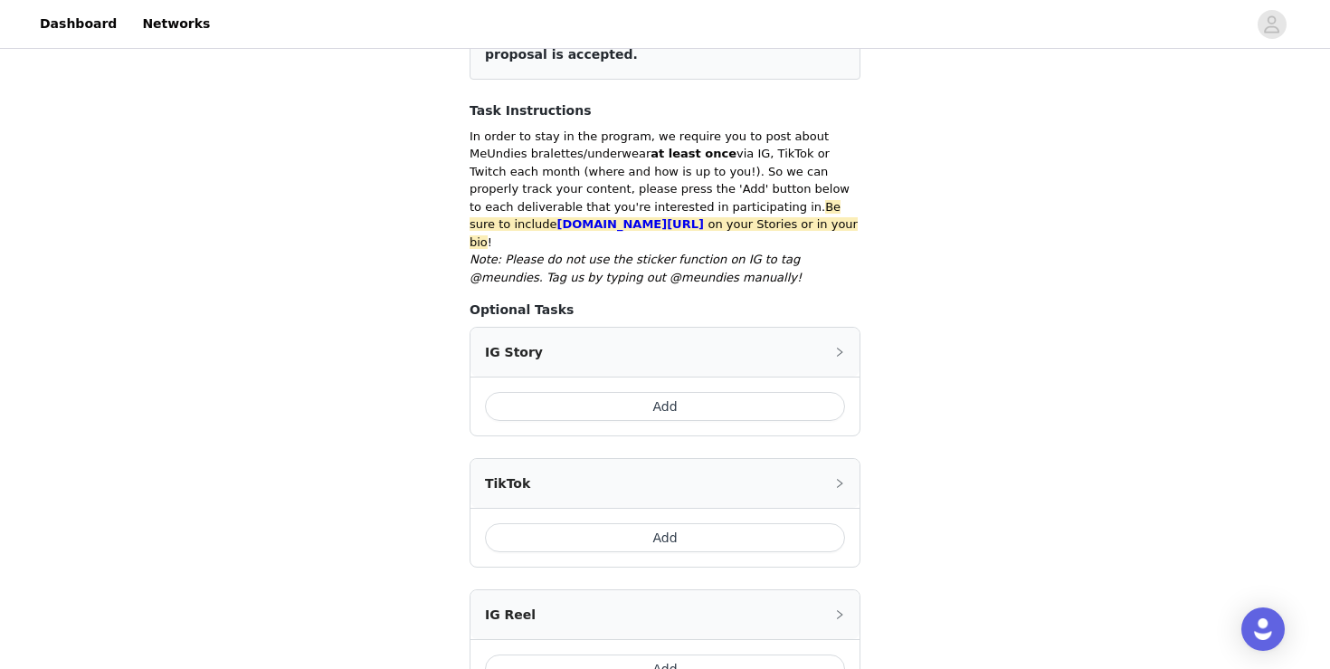
scroll to position [282, 0]
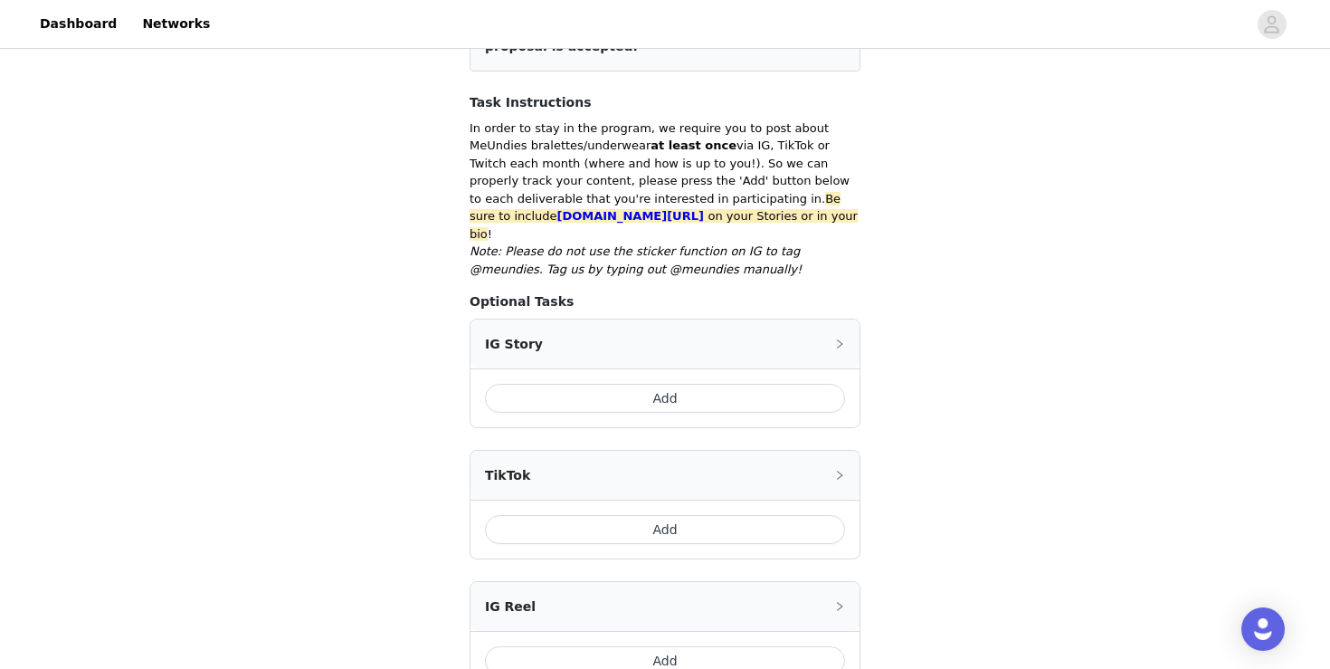
click at [736, 390] on button "Add" at bounding box center [665, 398] width 360 height 29
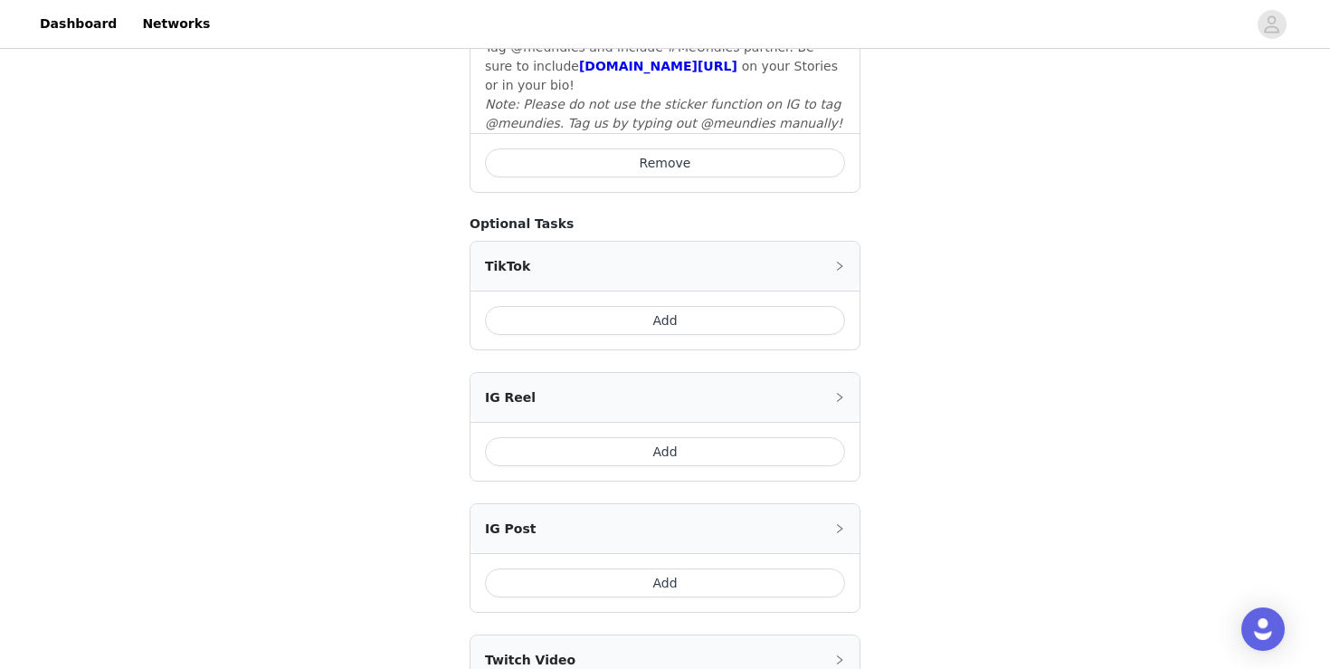
scroll to position [911, 0]
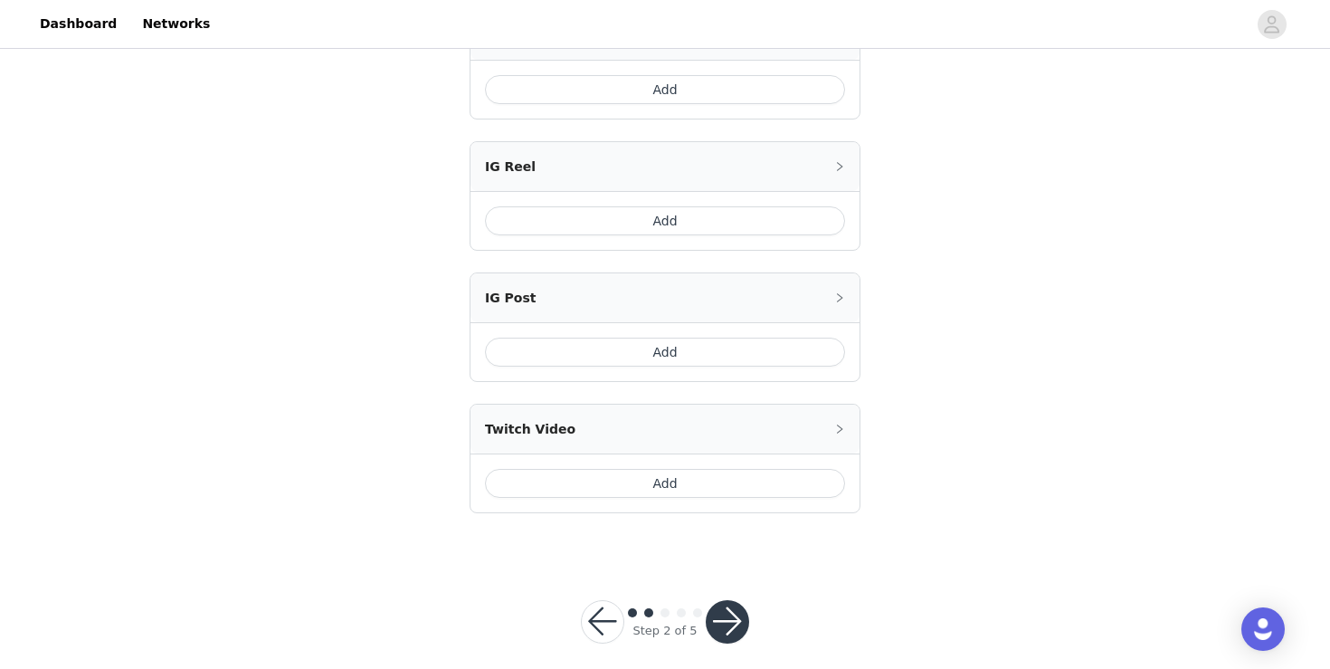
click at [735, 600] on button "button" at bounding box center [727, 621] width 43 height 43
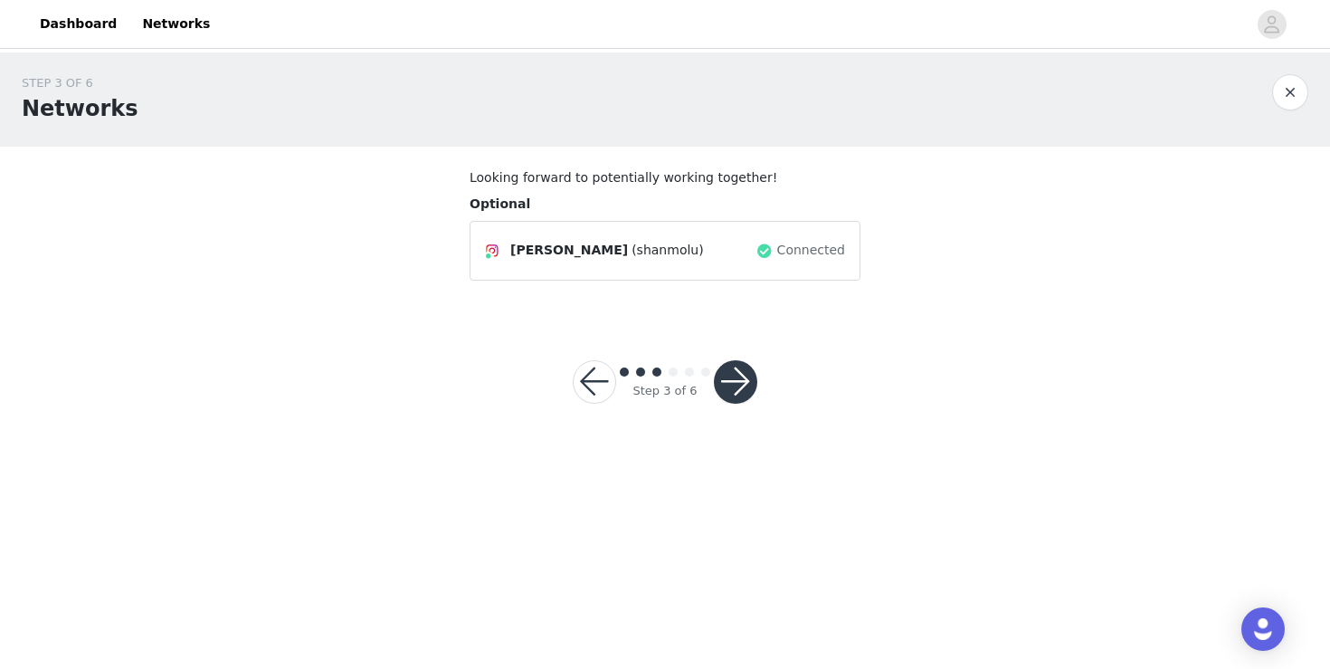
click at [730, 381] on button "button" at bounding box center [735, 381] width 43 height 43
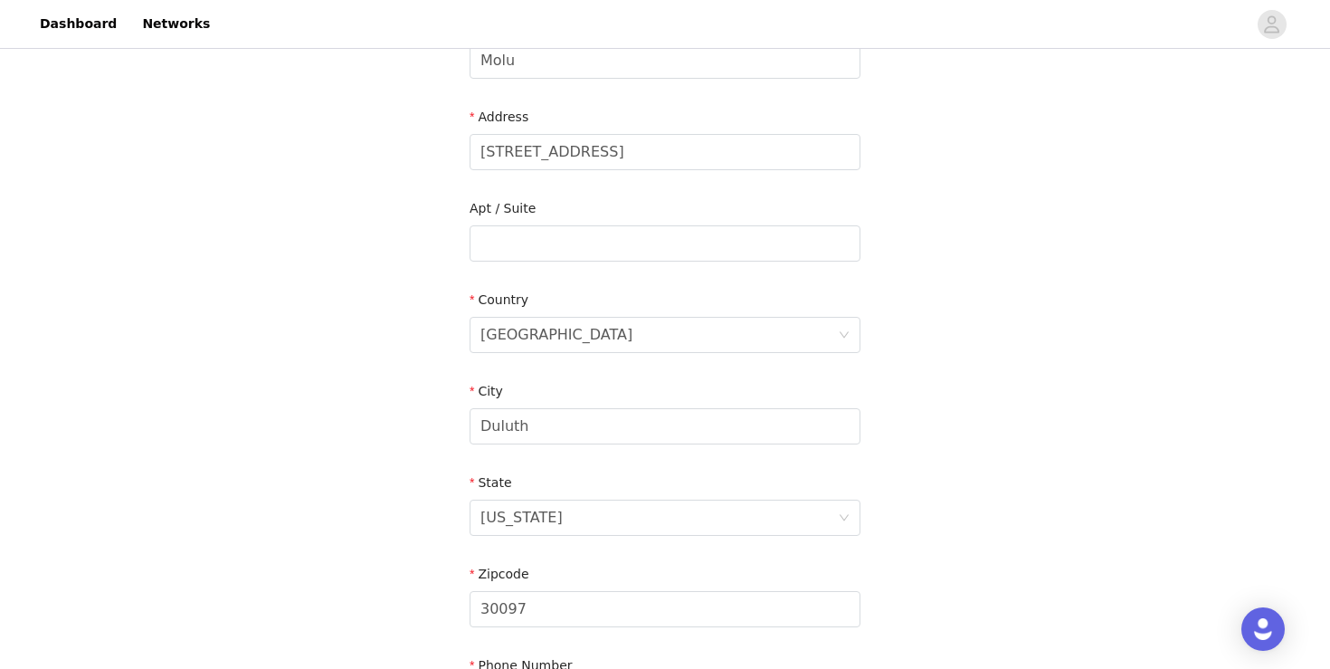
scroll to position [565, 0]
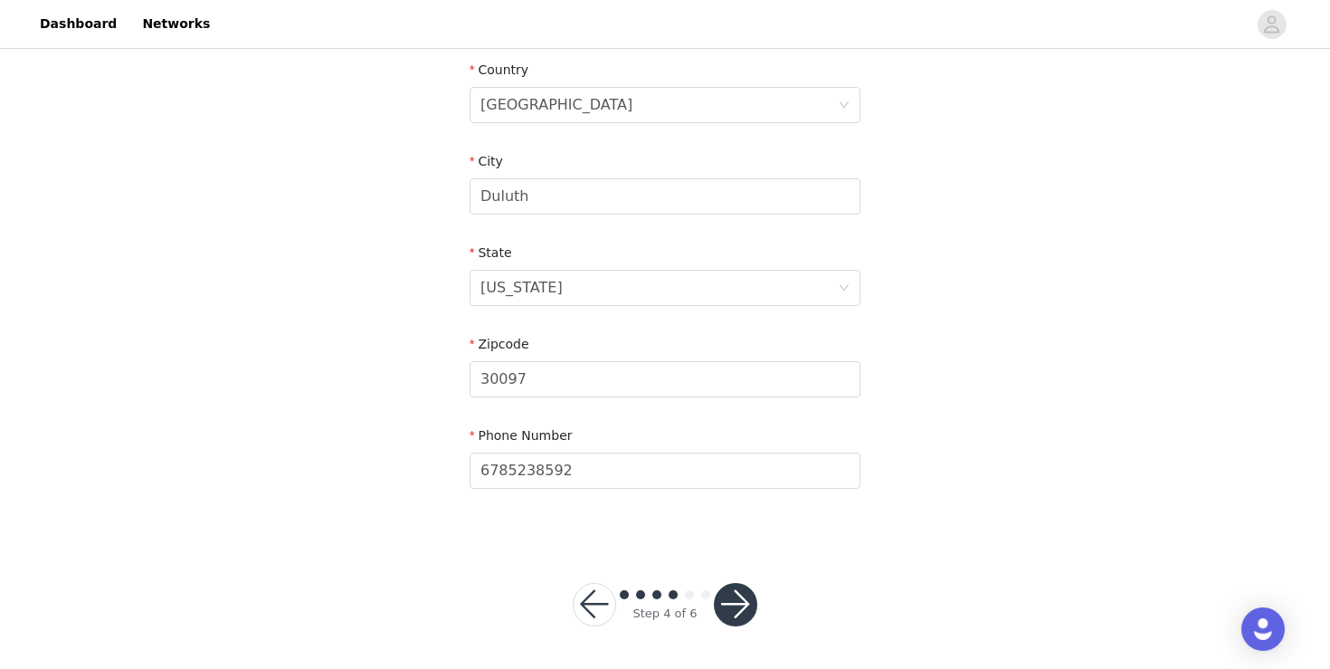
click at [742, 595] on button "button" at bounding box center [735, 604] width 43 height 43
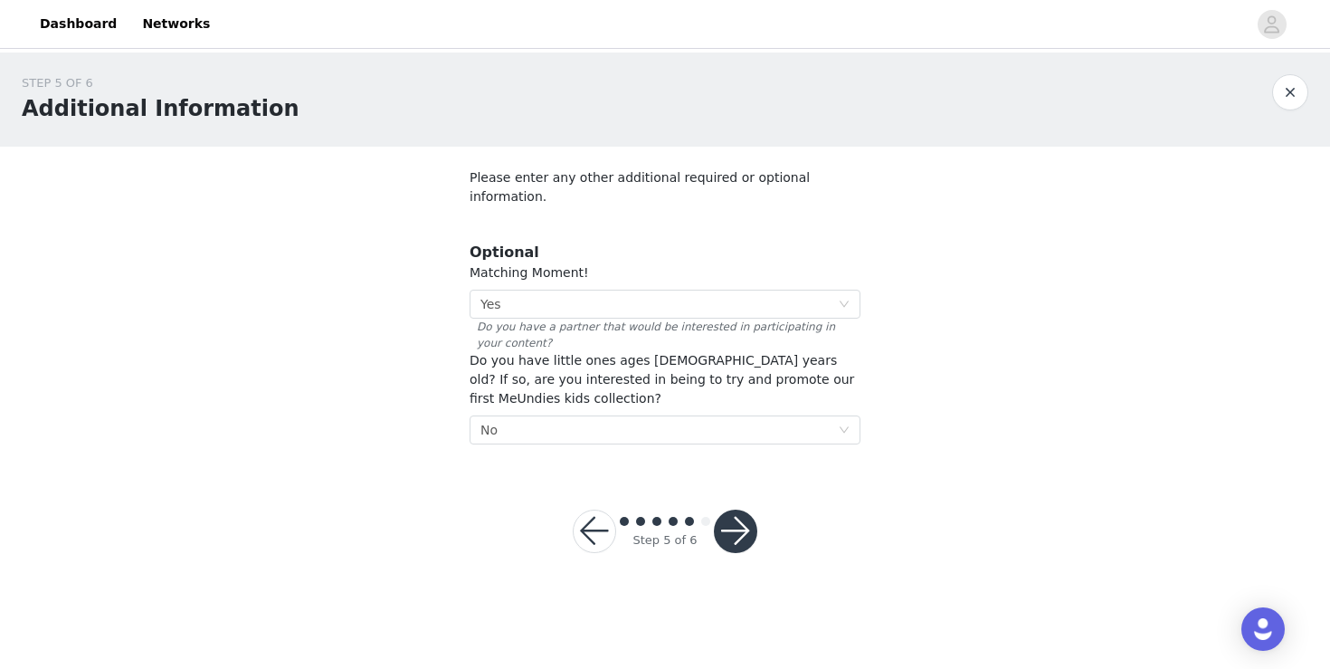
click at [744, 509] on button "button" at bounding box center [735, 530] width 43 height 43
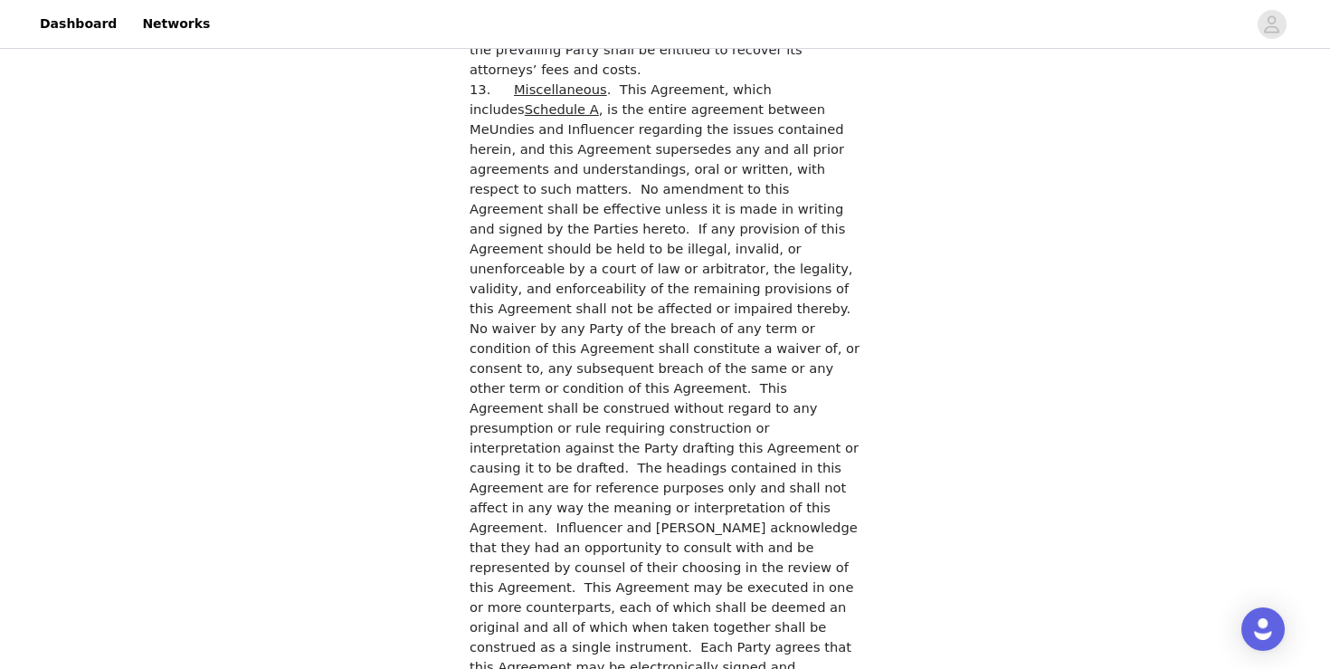
scroll to position [5168, 0]
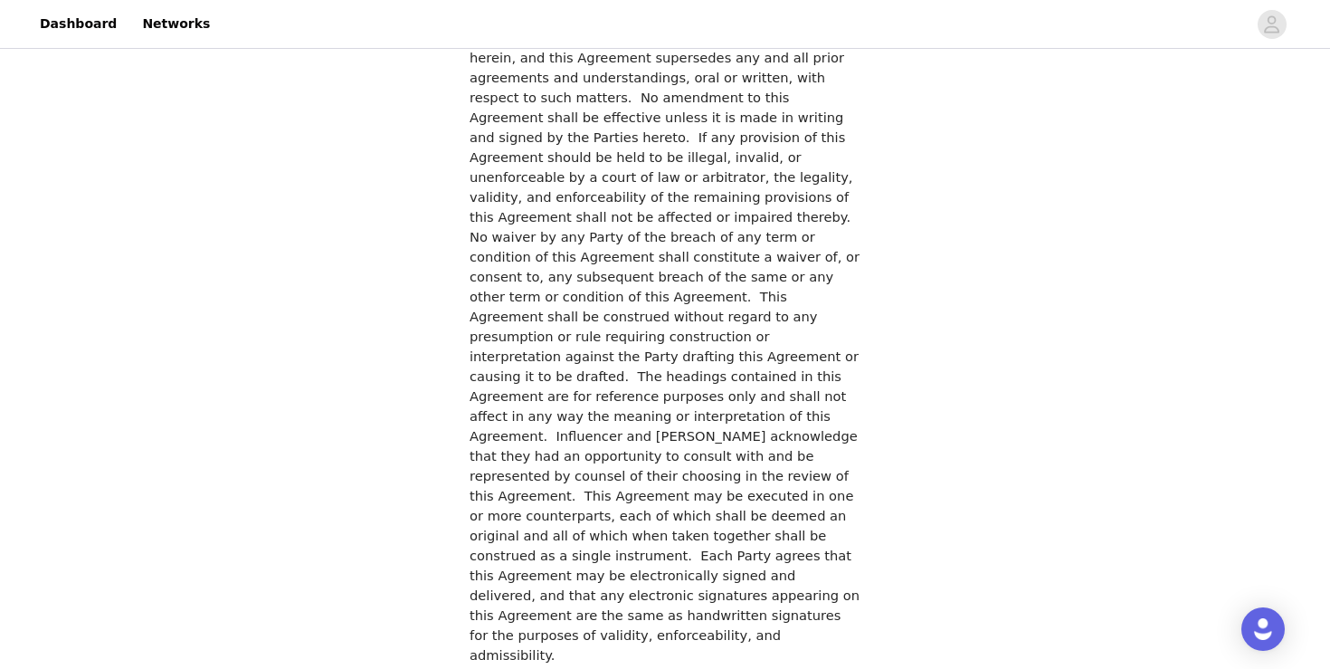
checkbox input "true"
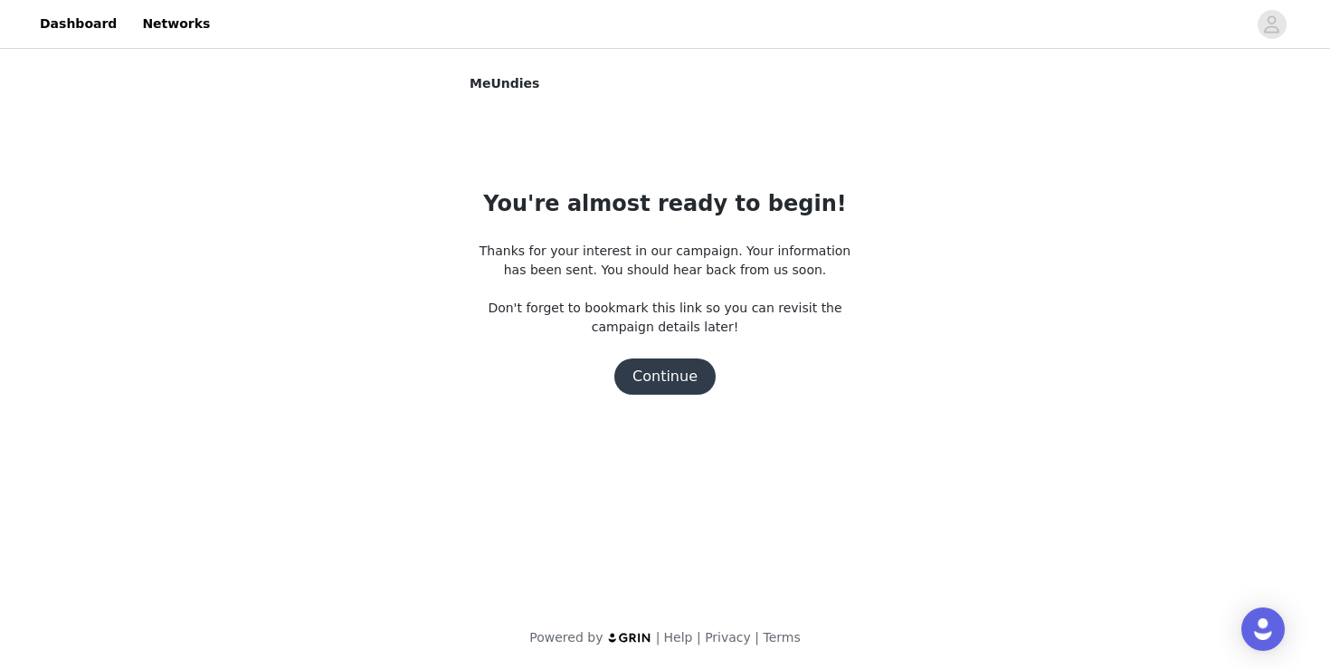
click at [670, 367] on button "Continue" at bounding box center [664, 376] width 101 height 36
